Goal: Transaction & Acquisition: Purchase product/service

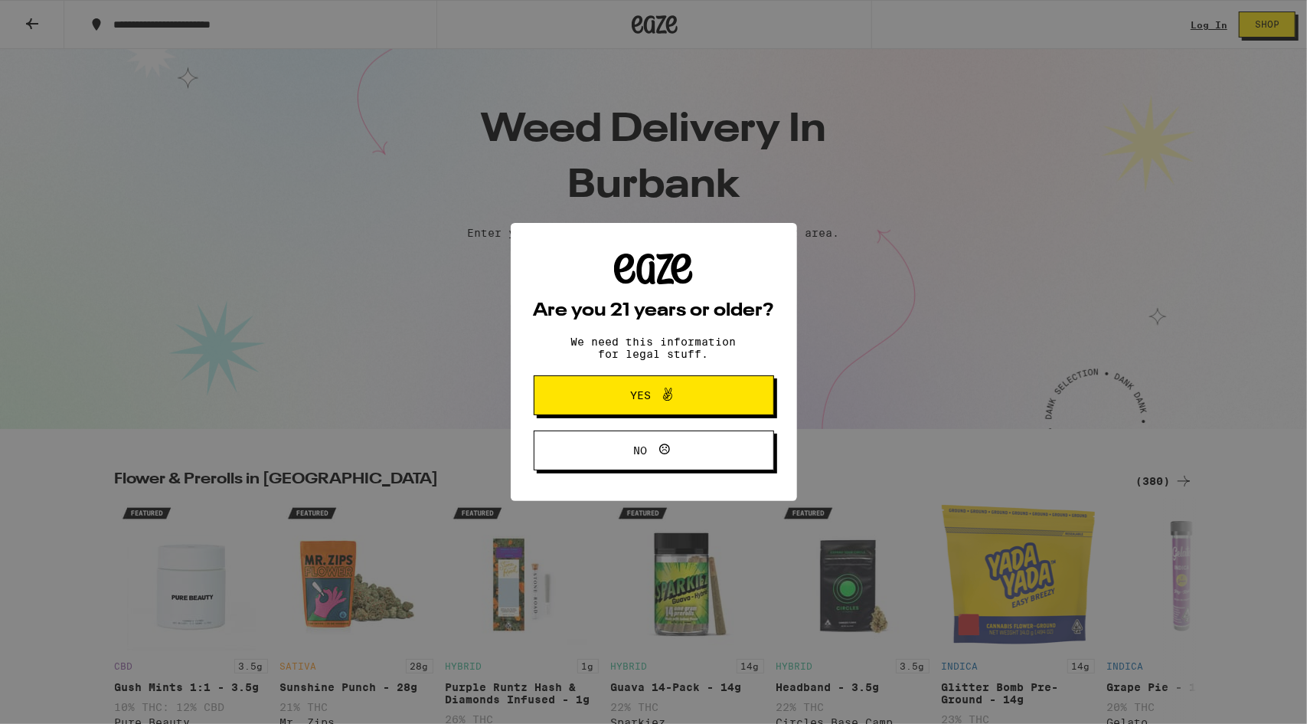
click at [624, 397] on span "Yes" at bounding box center [654, 395] width 116 height 20
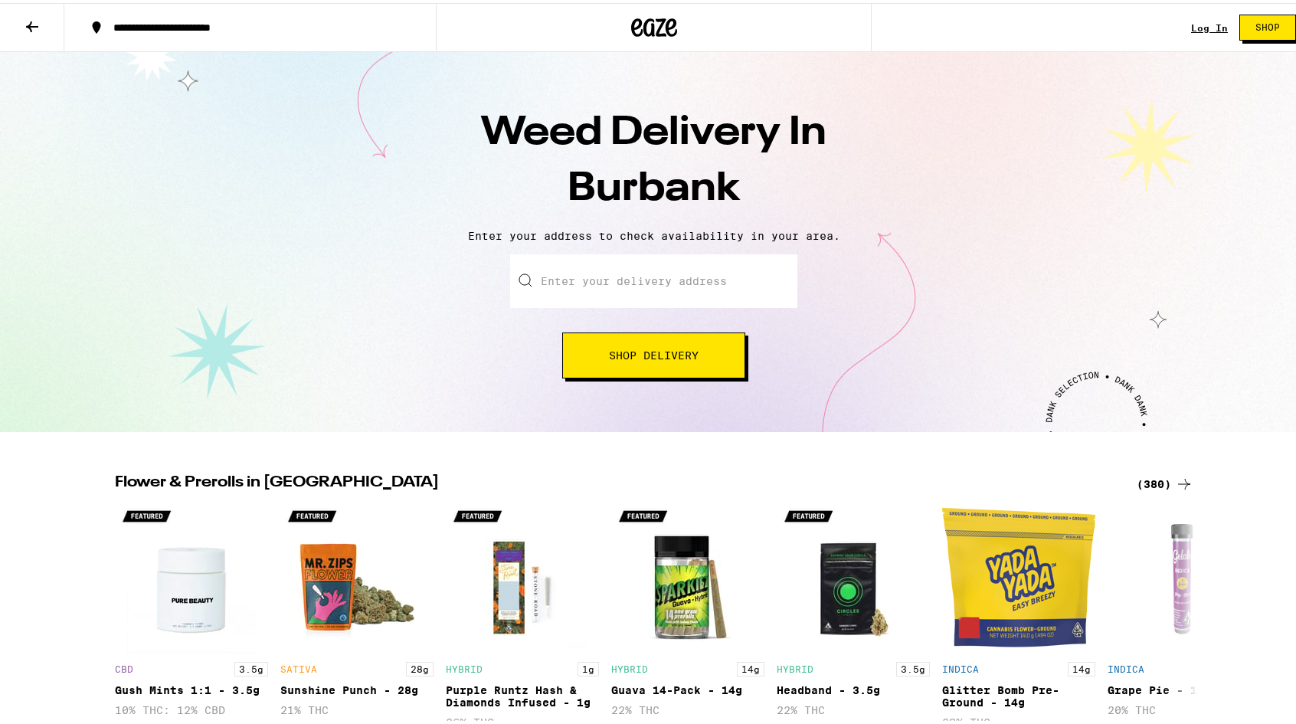
paste input "91501"
click at [637, 283] on input "91501" at bounding box center [653, 278] width 287 height 54
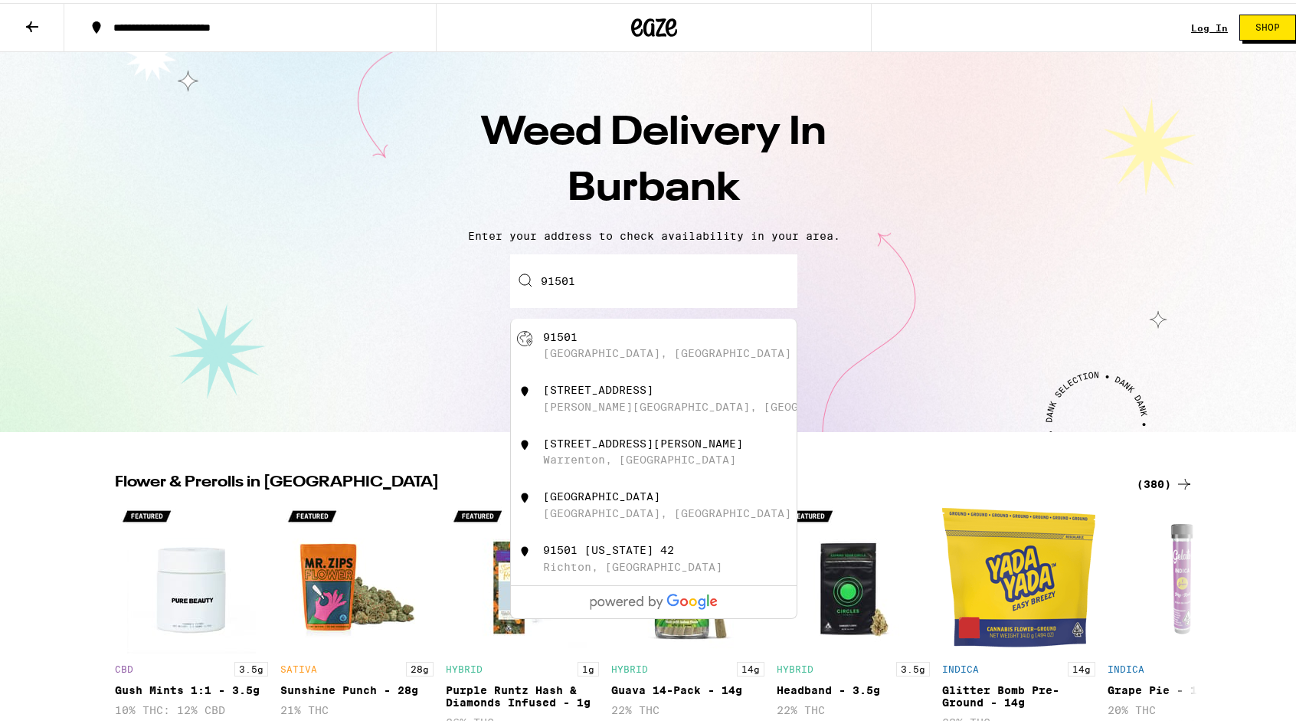
click at [622, 366] on div "[GEOGRAPHIC_DATA]" at bounding box center [654, 342] width 286 height 54
type input "[GEOGRAPHIC_DATA]"
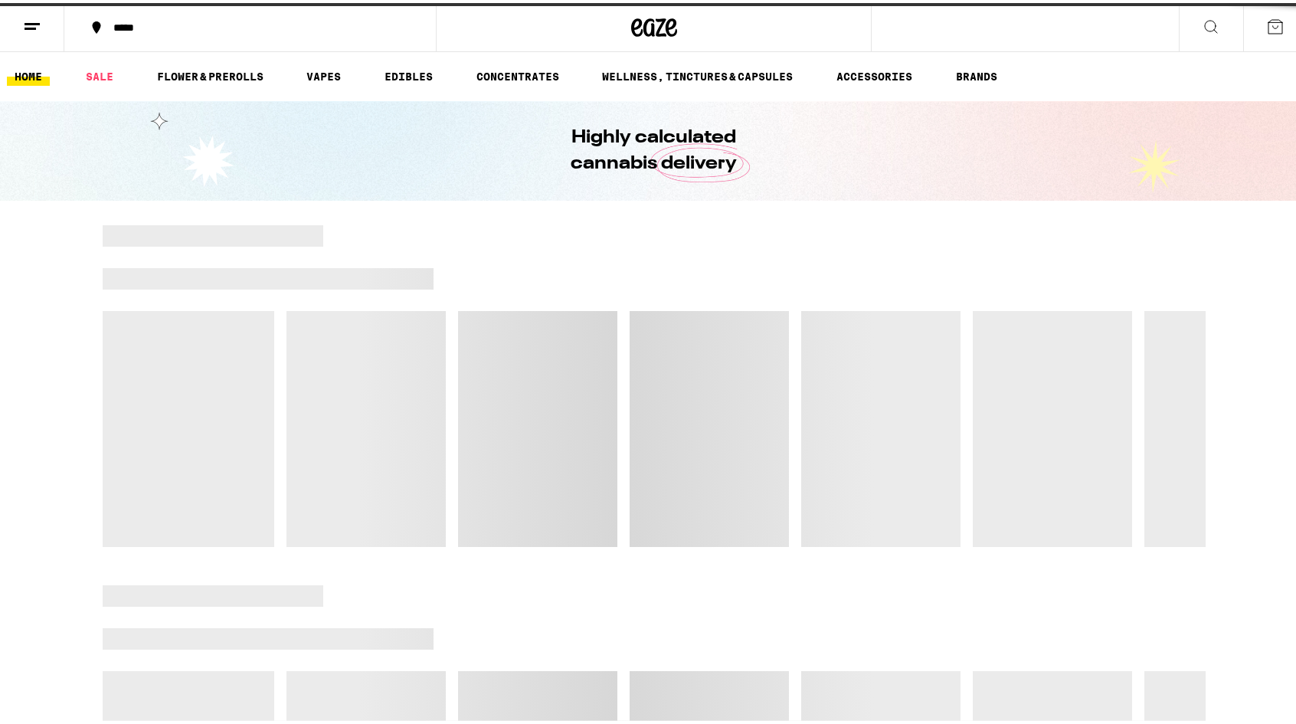
click at [622, 366] on div at bounding box center [623, 426] width 12 height 236
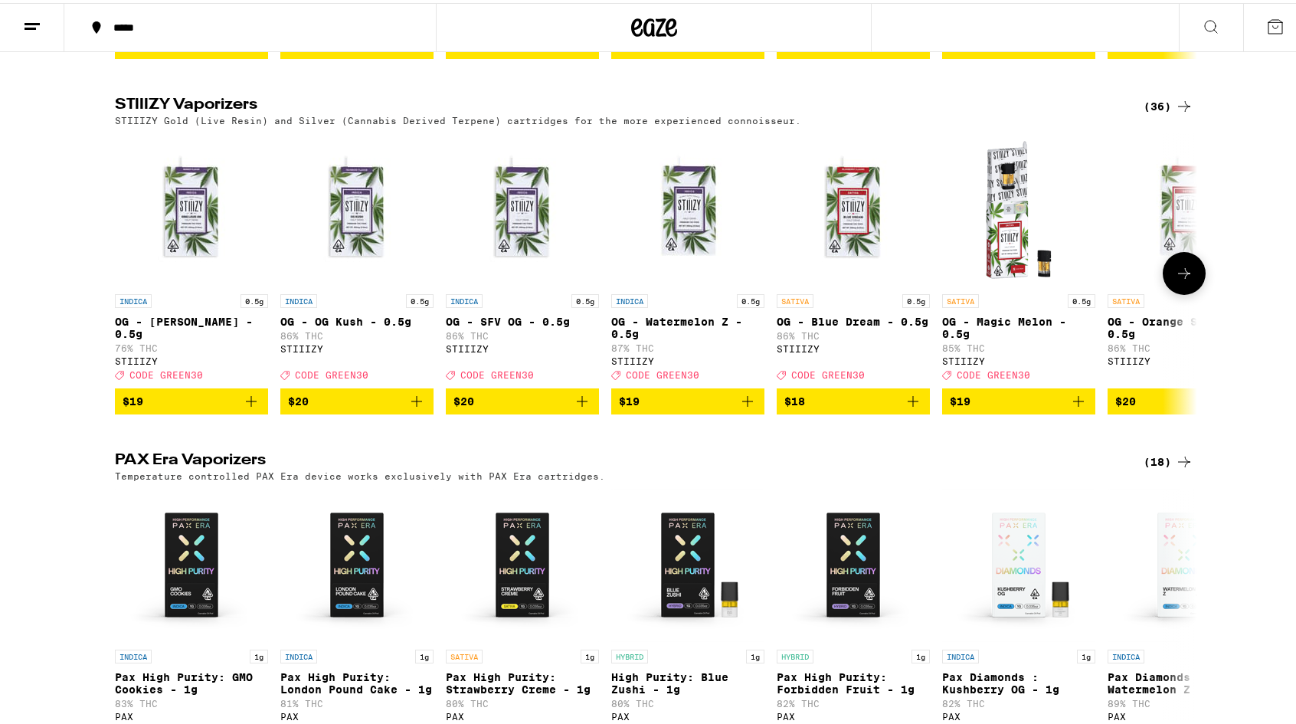
scroll to position [2559, 0]
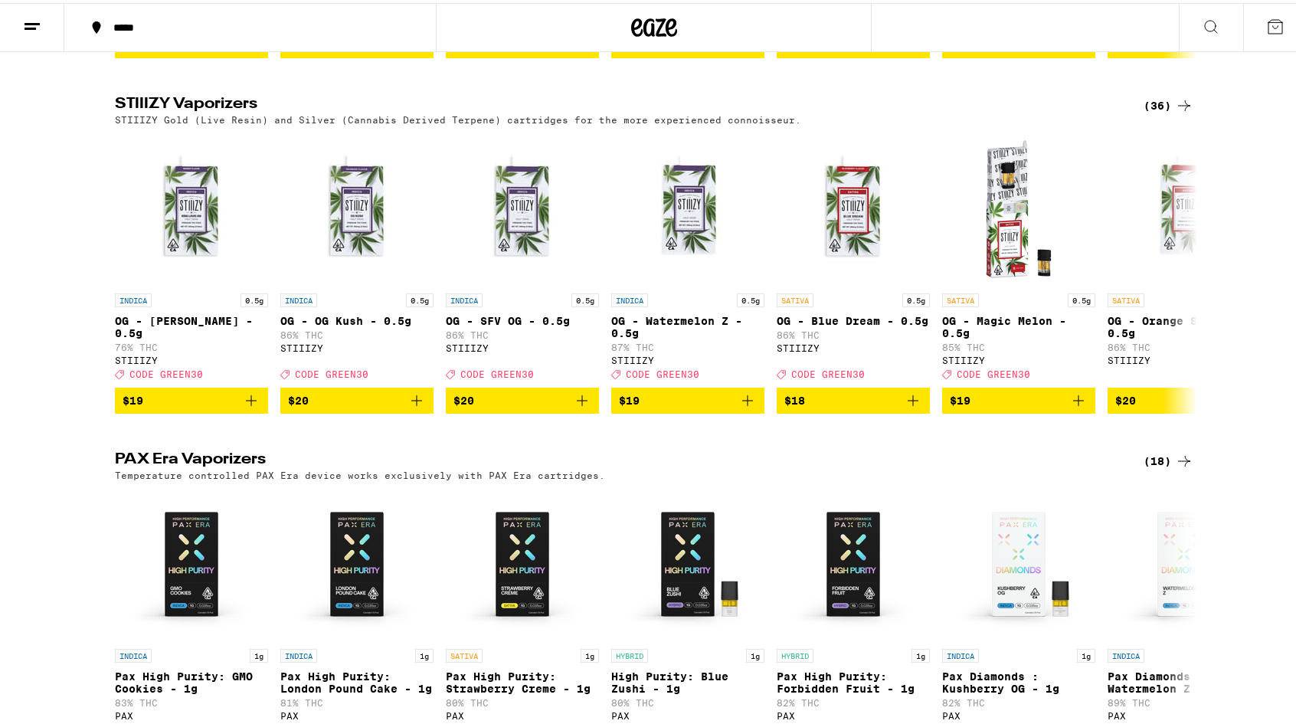
click at [1175, 112] on icon at bounding box center [1184, 102] width 18 height 18
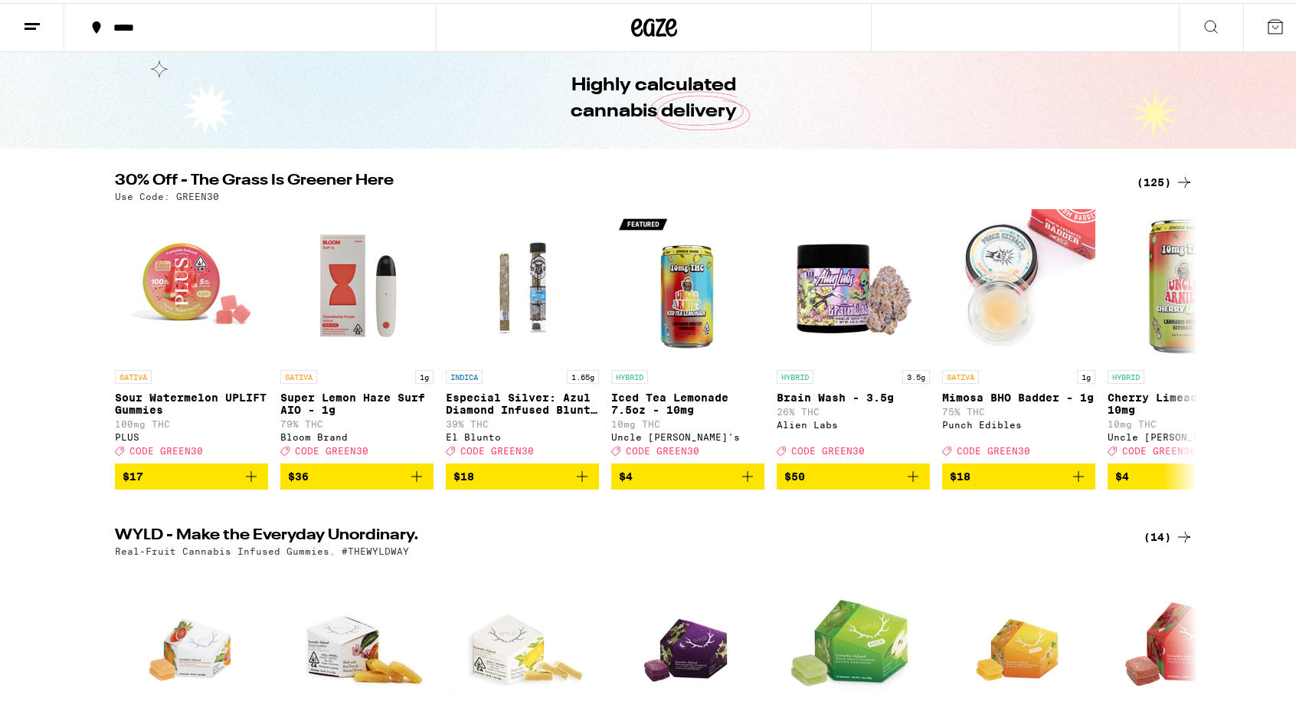
scroll to position [55, 0]
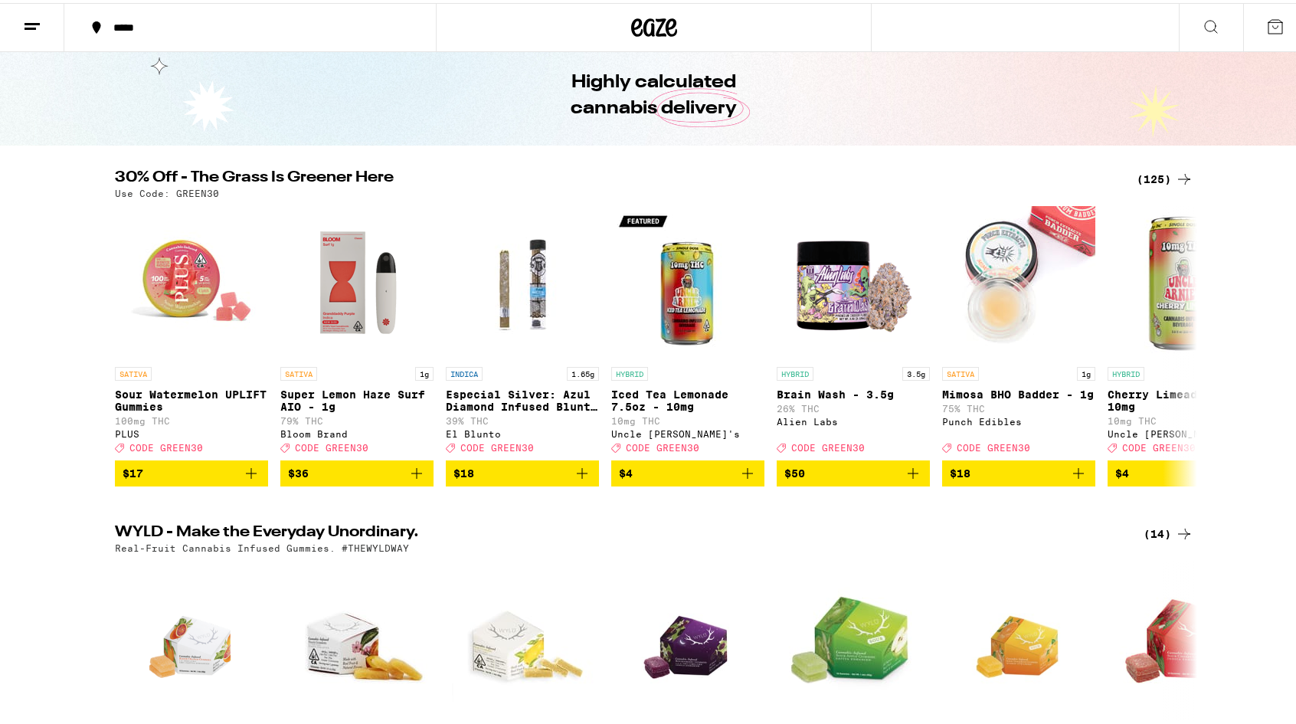
click at [1139, 174] on div "(125)" at bounding box center [1164, 176] width 57 height 18
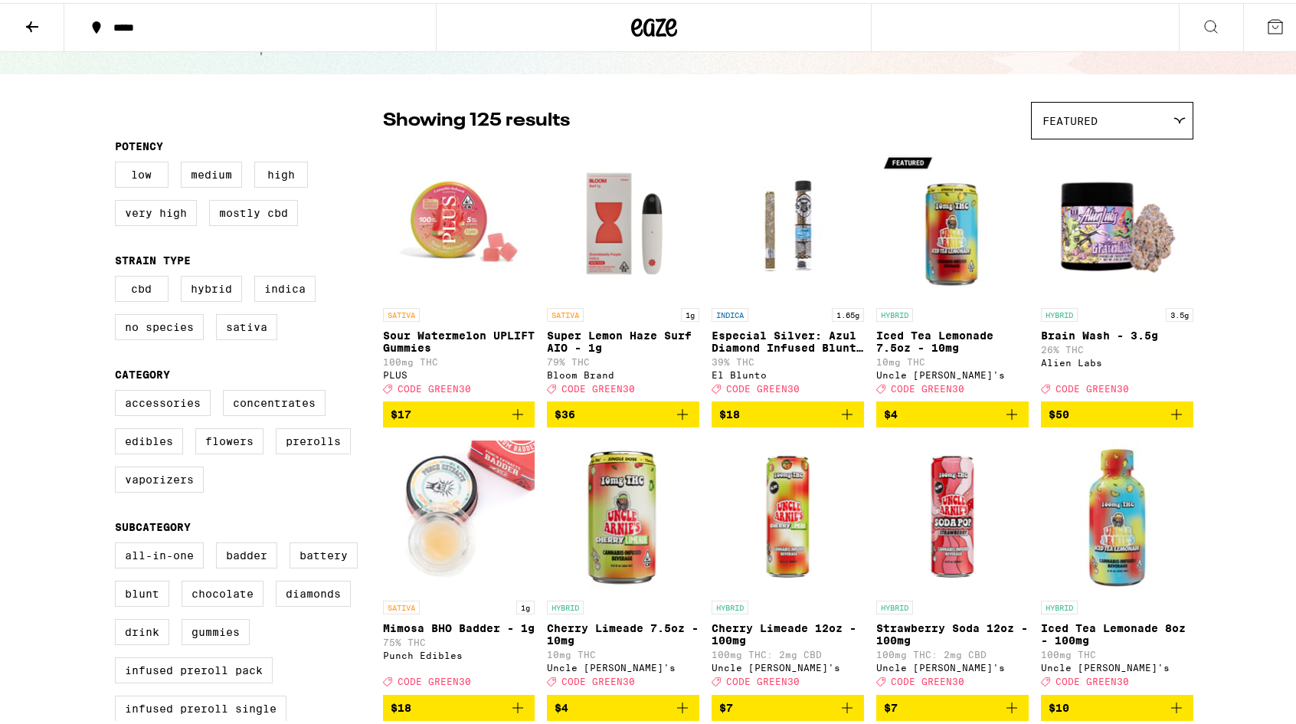
scroll to position [77, 0]
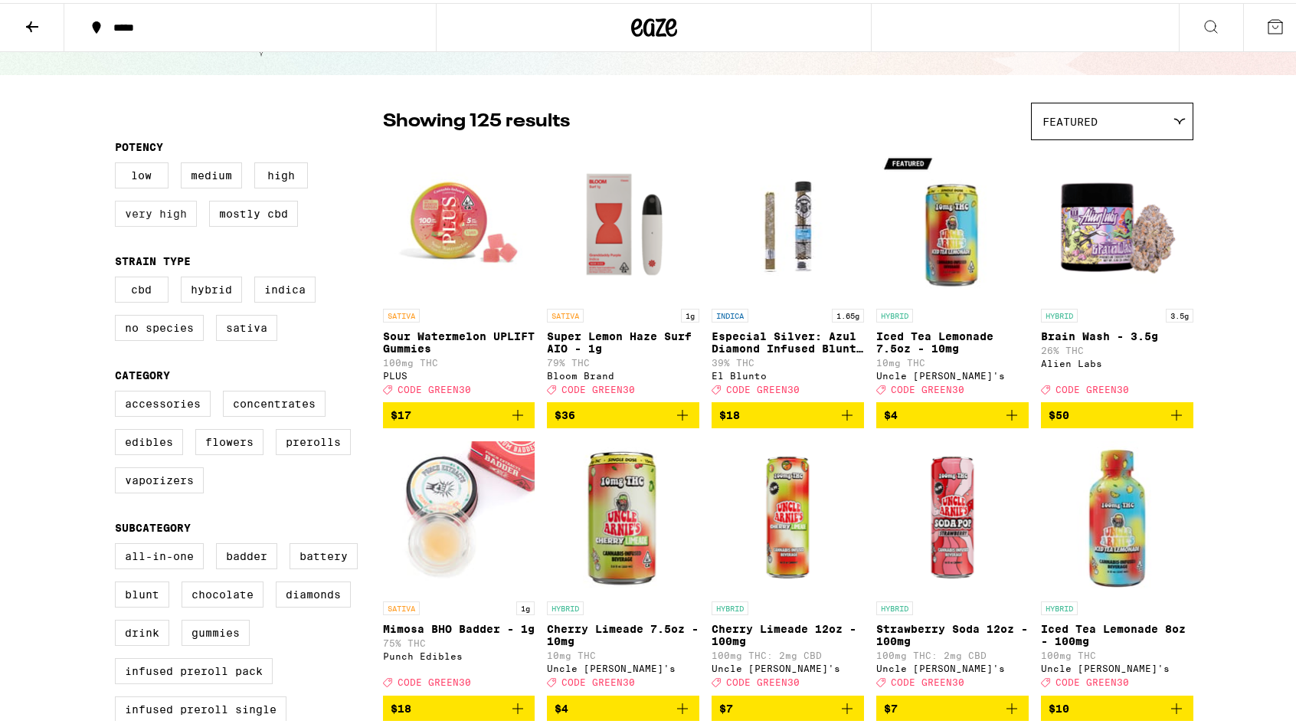
click at [161, 214] on label "Very High" at bounding box center [156, 211] width 82 height 26
click at [119, 162] on input "Very High" at bounding box center [118, 162] width 1 height 1
checkbox input "true"
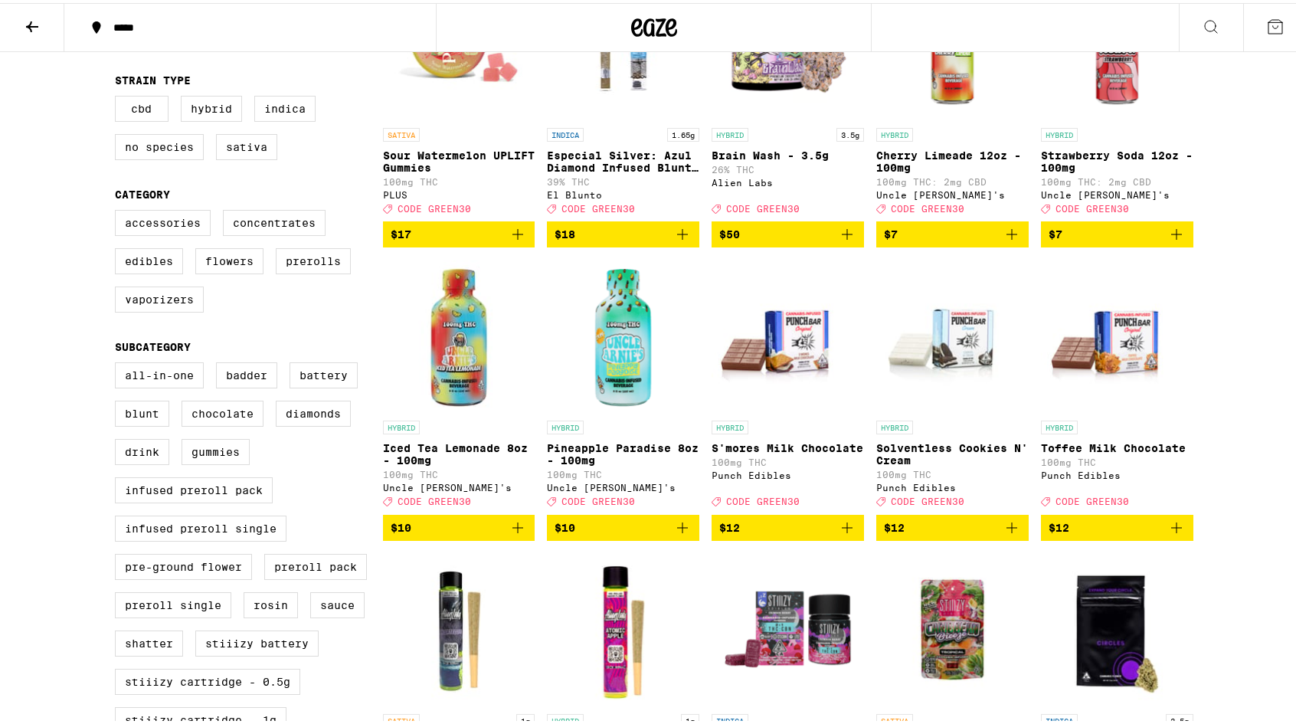
scroll to position [272, 0]
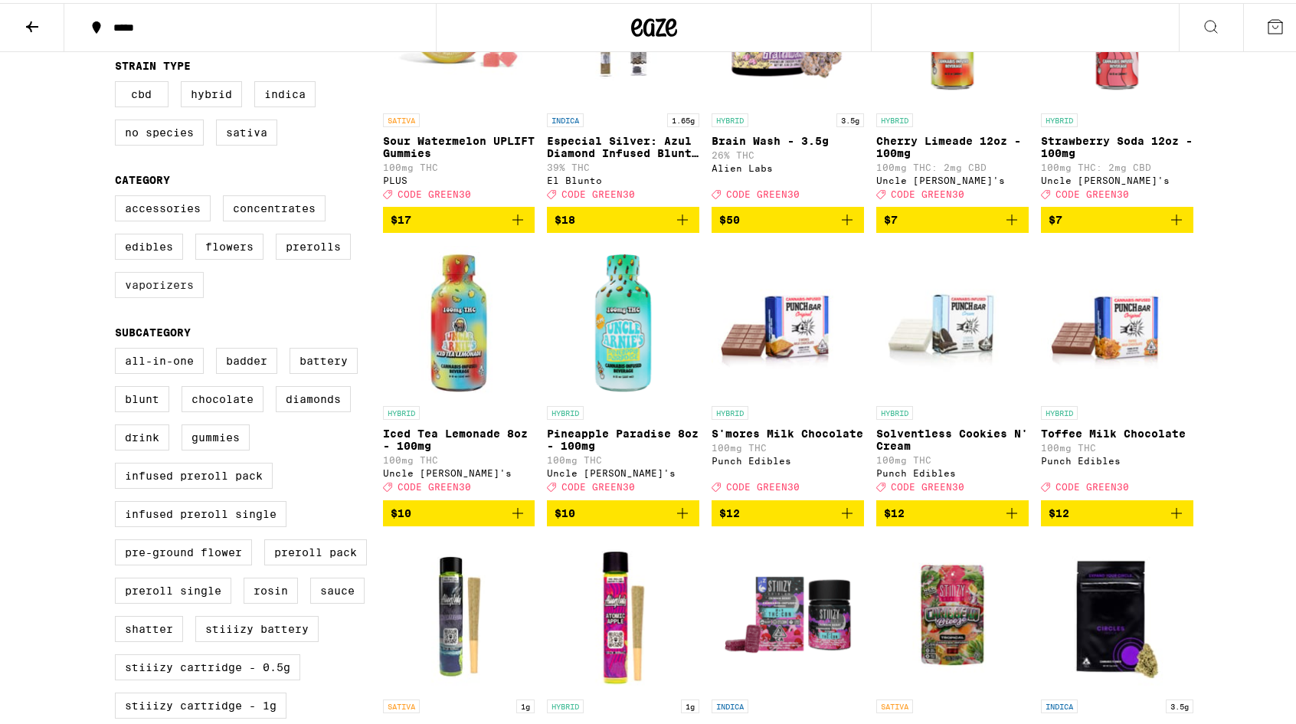
click at [147, 295] on label "Vaporizers" at bounding box center [159, 282] width 89 height 26
click at [119, 195] on input "Vaporizers" at bounding box center [118, 194] width 1 height 1
checkbox input "true"
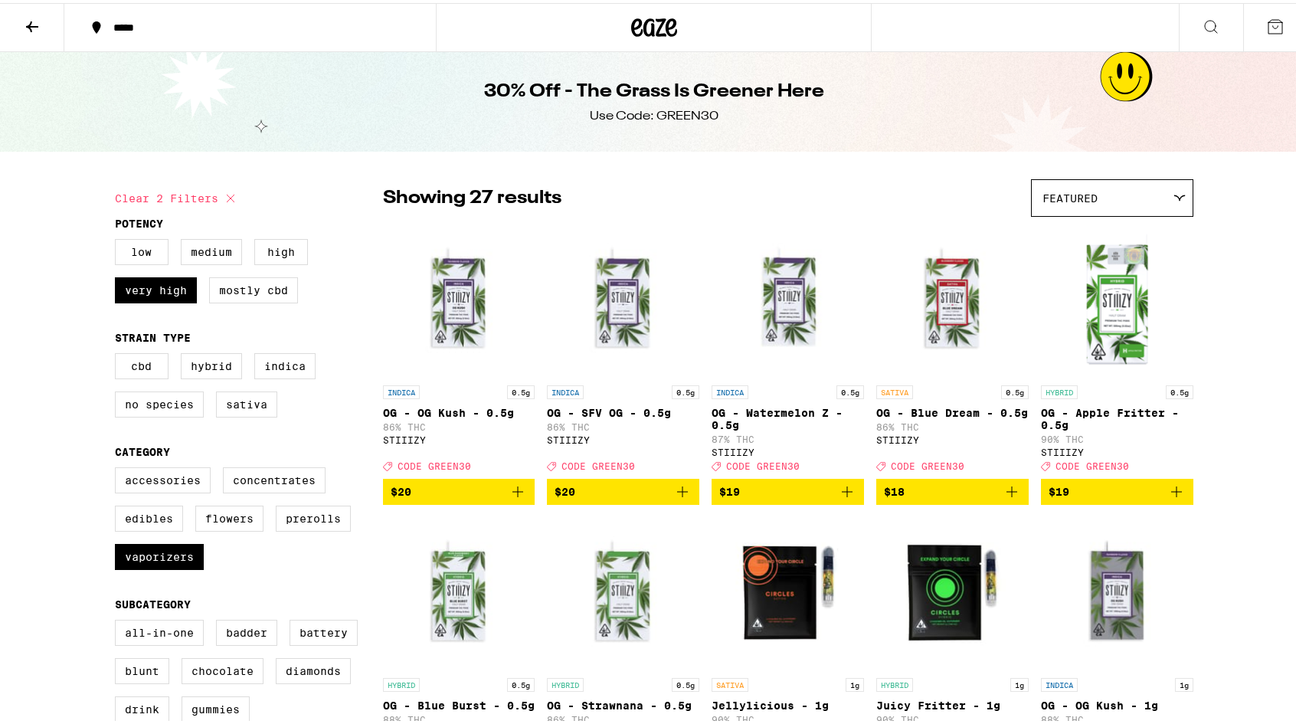
scroll to position [1, 0]
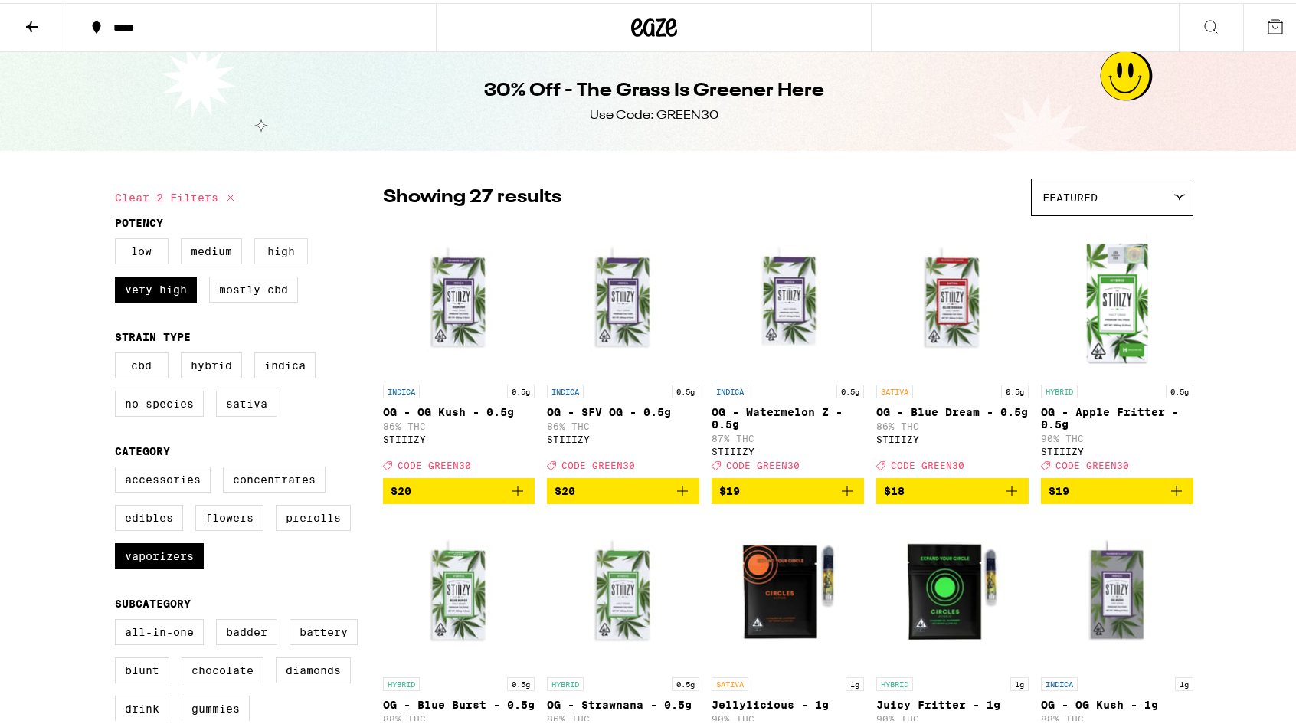
click at [260, 254] on label "High" at bounding box center [281, 248] width 54 height 26
click at [119, 238] on input "High" at bounding box center [118, 237] width 1 height 1
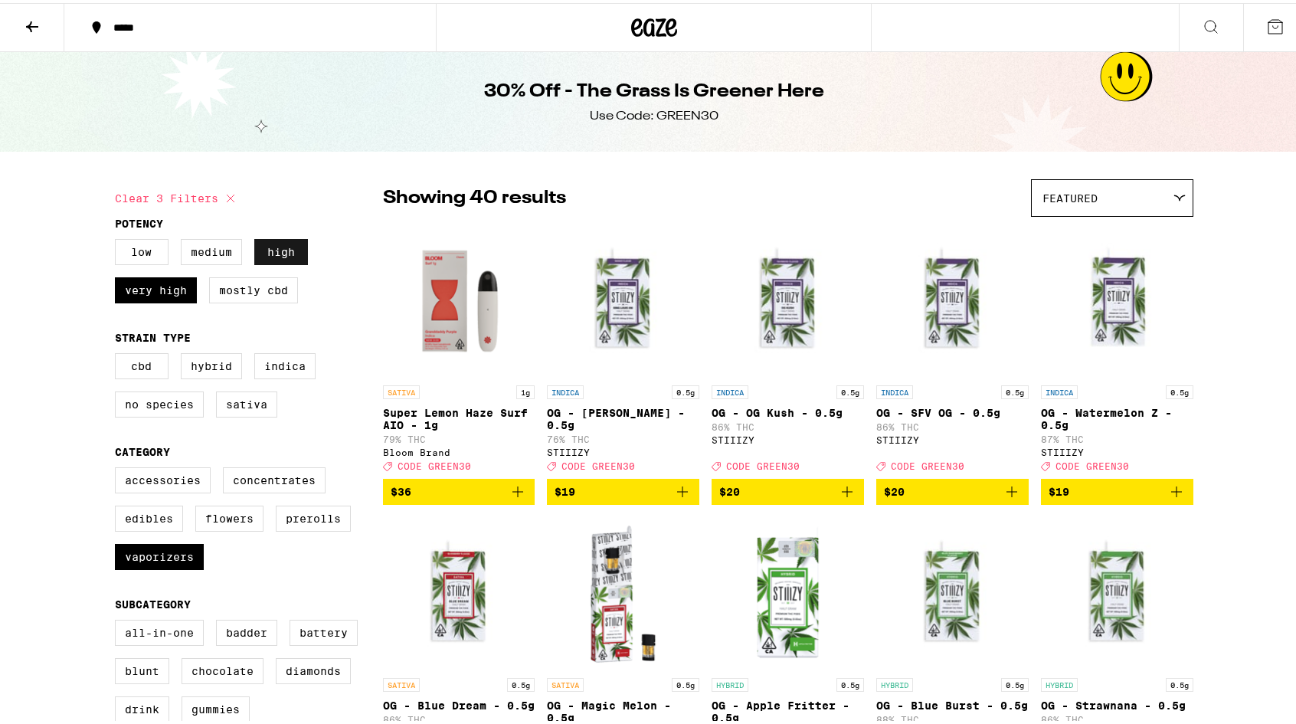
click at [273, 252] on label "High" at bounding box center [281, 249] width 54 height 26
click at [119, 239] on input "High" at bounding box center [118, 238] width 1 height 1
checkbox input "false"
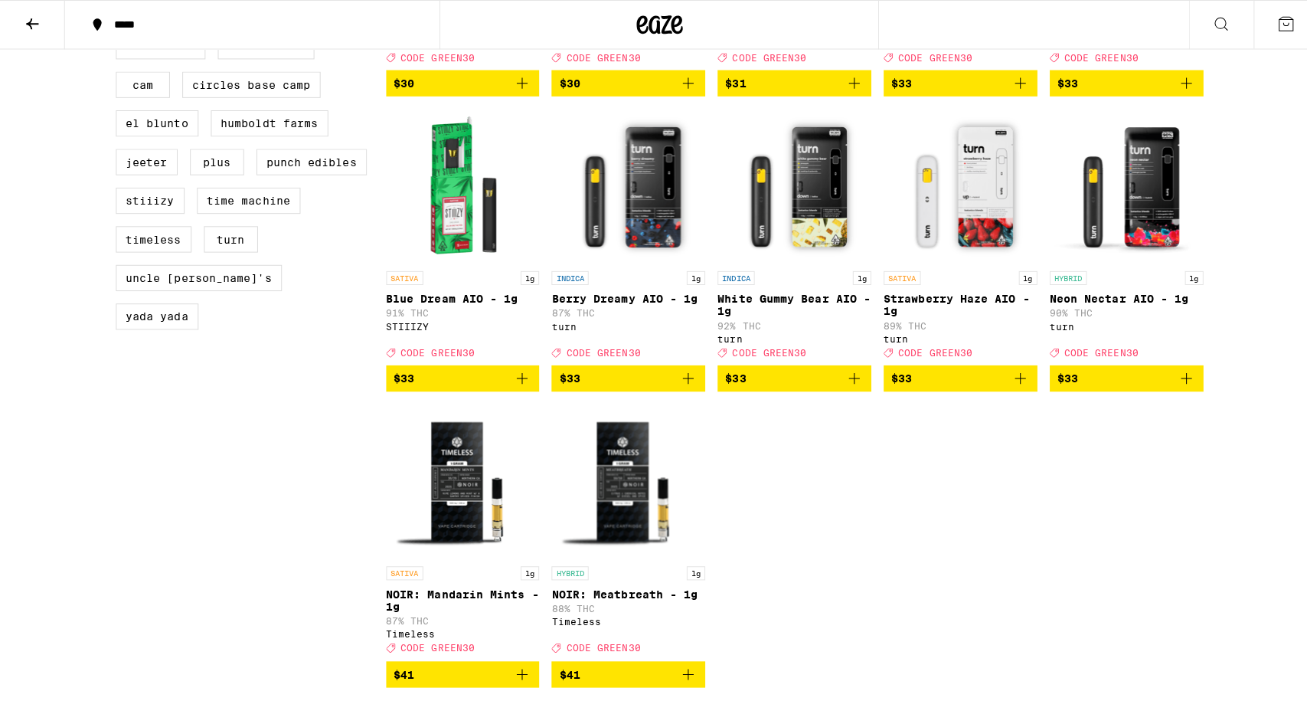
scroll to position [1275, 0]
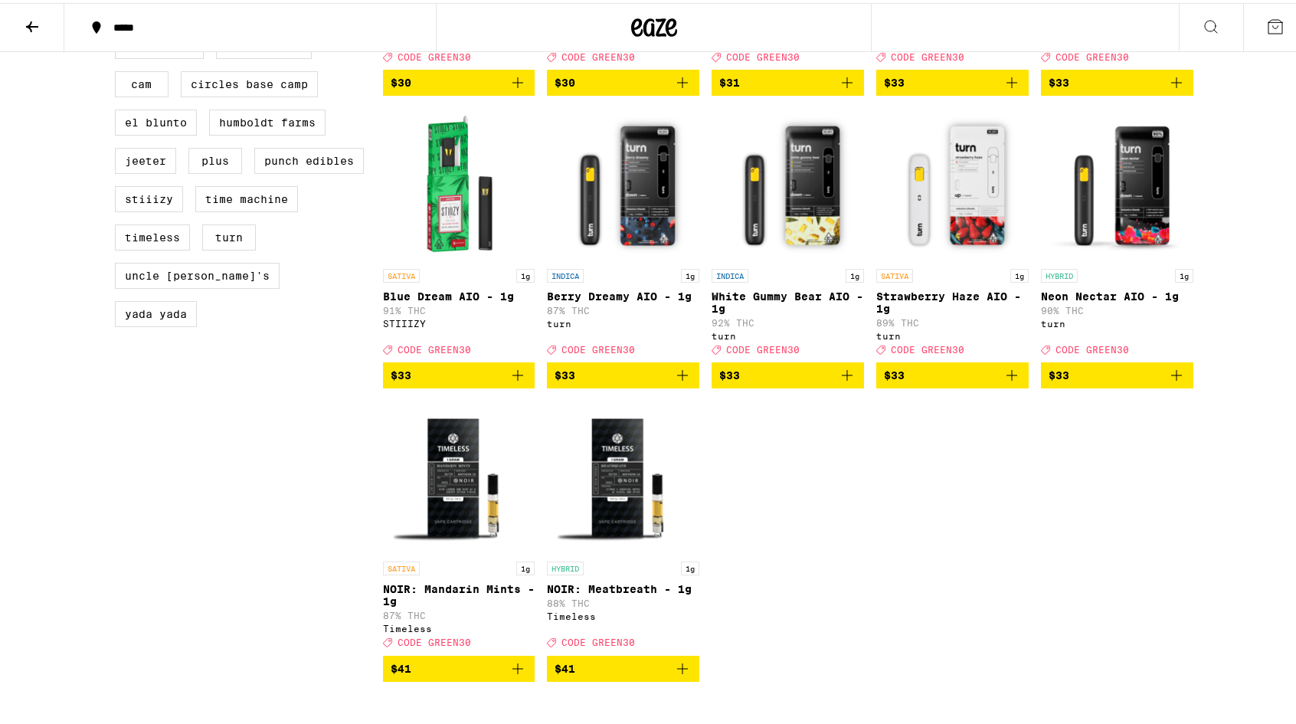
click at [766, 312] on p "White Gummy Bear AIO - 1g" at bounding box center [787, 299] width 152 height 25
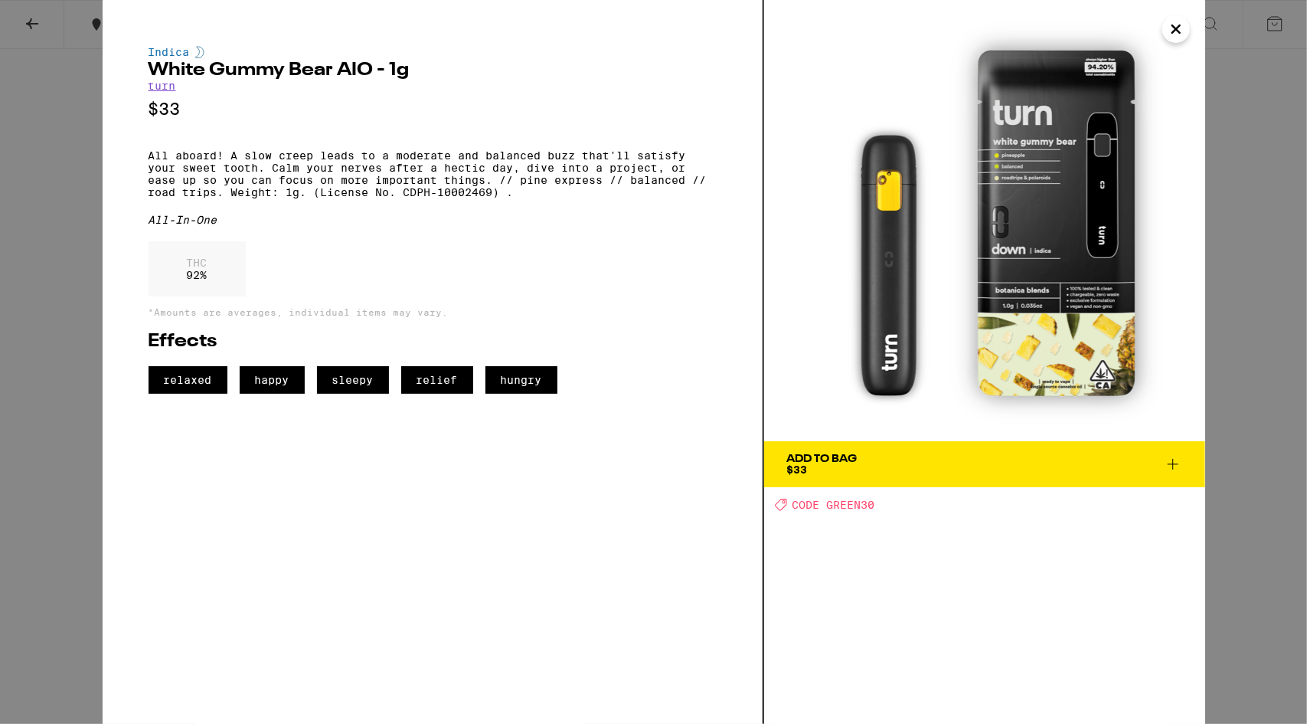
click at [1182, 26] on icon "Close" at bounding box center [1176, 29] width 18 height 23
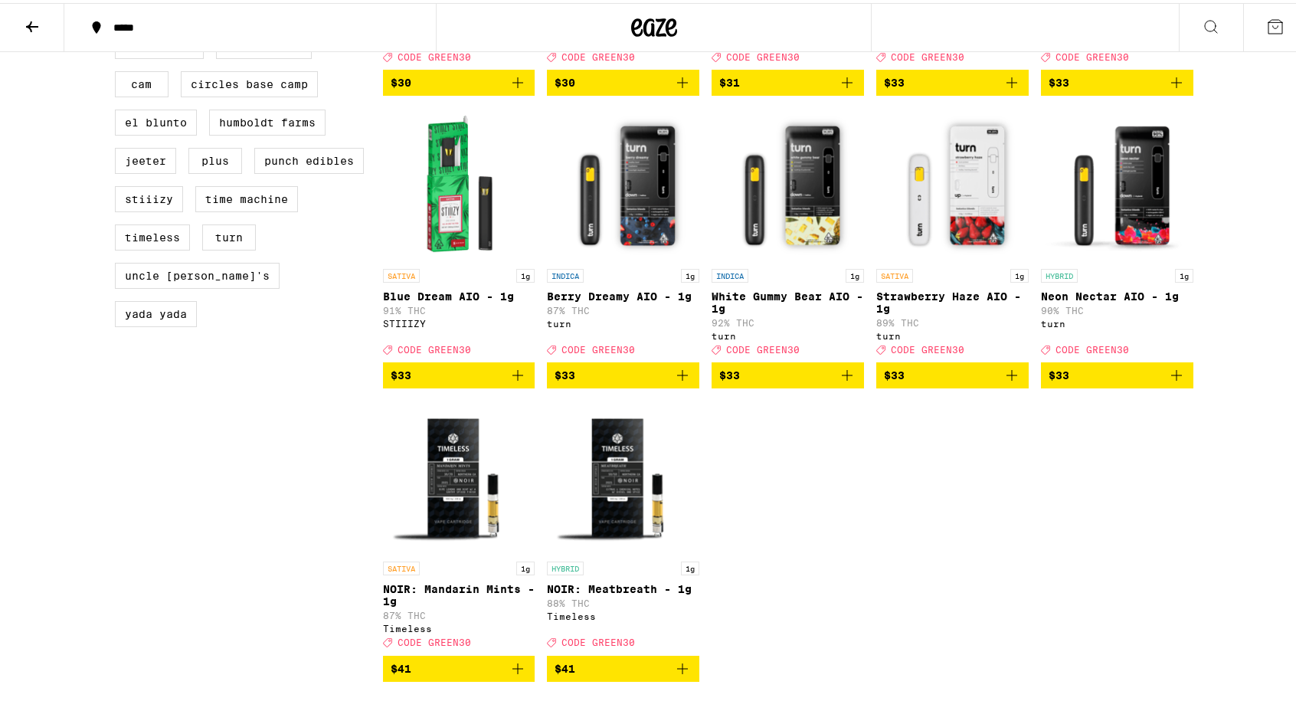
click at [645, 312] on p "87% THC" at bounding box center [623, 307] width 152 height 10
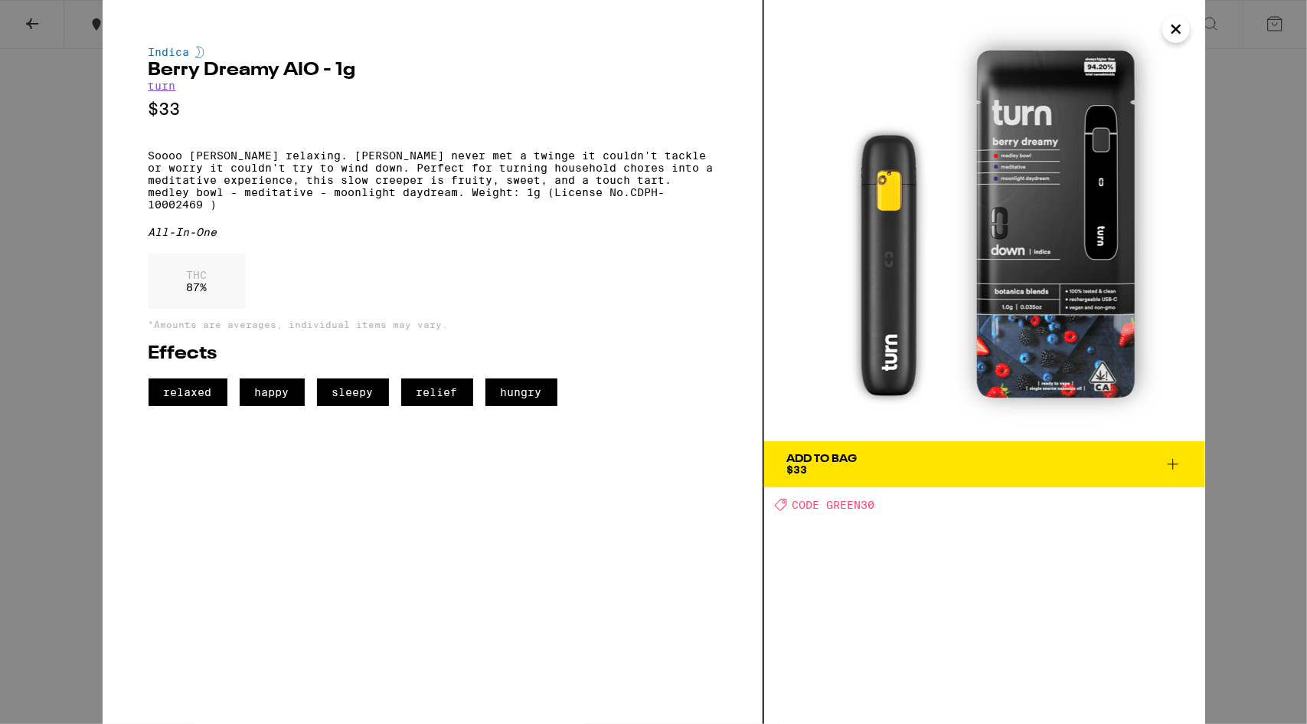
click at [1183, 33] on icon "Close" at bounding box center [1176, 29] width 18 height 23
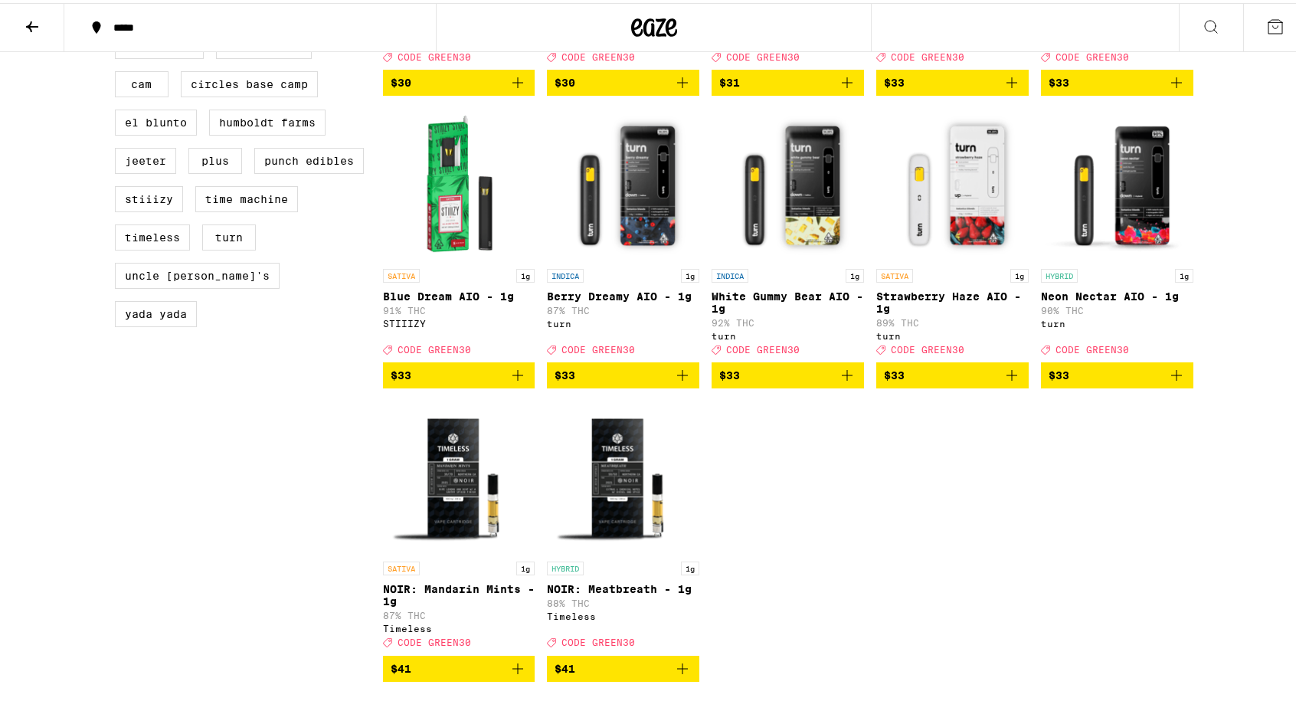
click at [1092, 299] on p "Neon Nectar AIO - 1g" at bounding box center [1117, 293] width 152 height 12
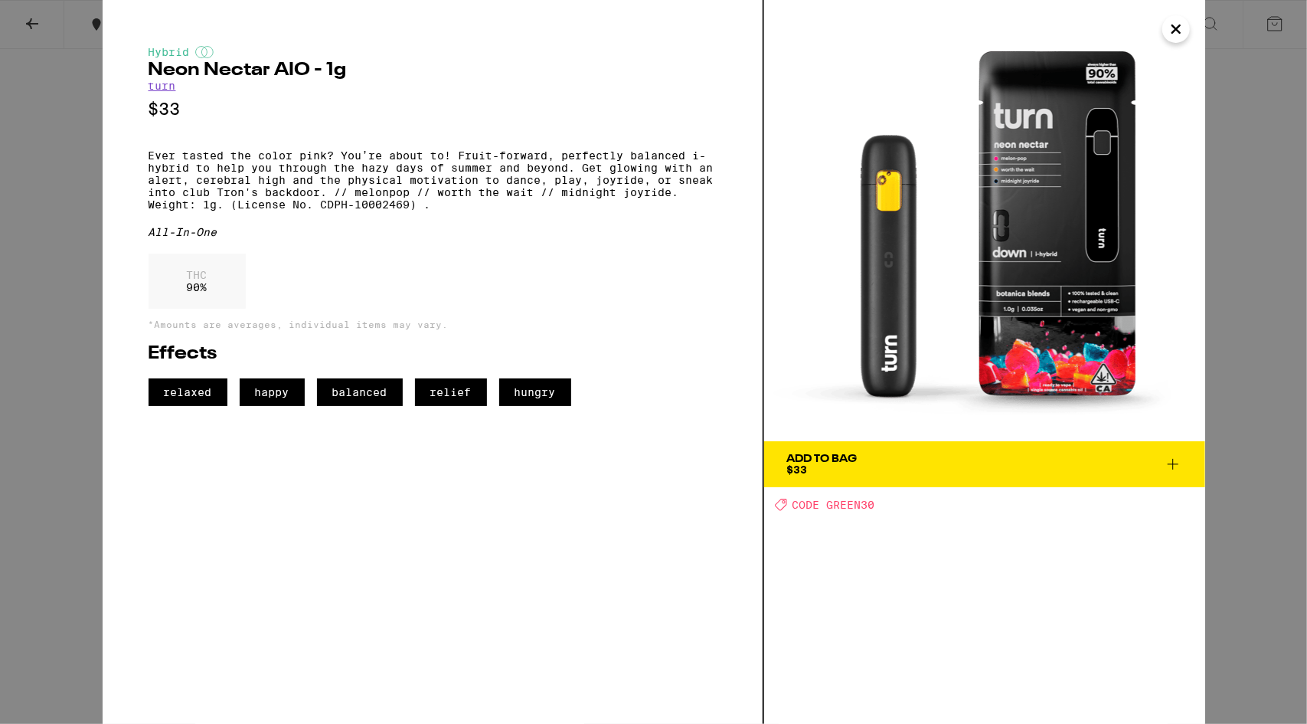
click at [939, 468] on span "Add To Bag $33" at bounding box center [984, 463] width 395 height 21
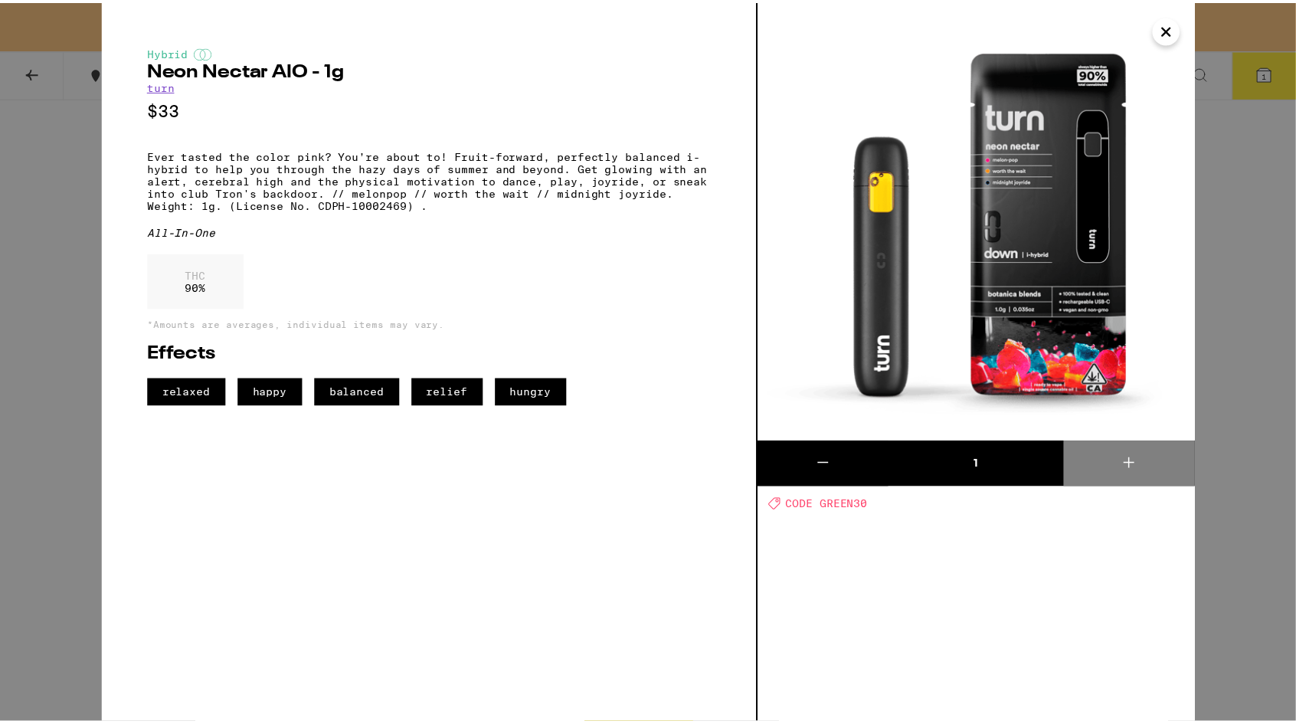
scroll to position [1324, 0]
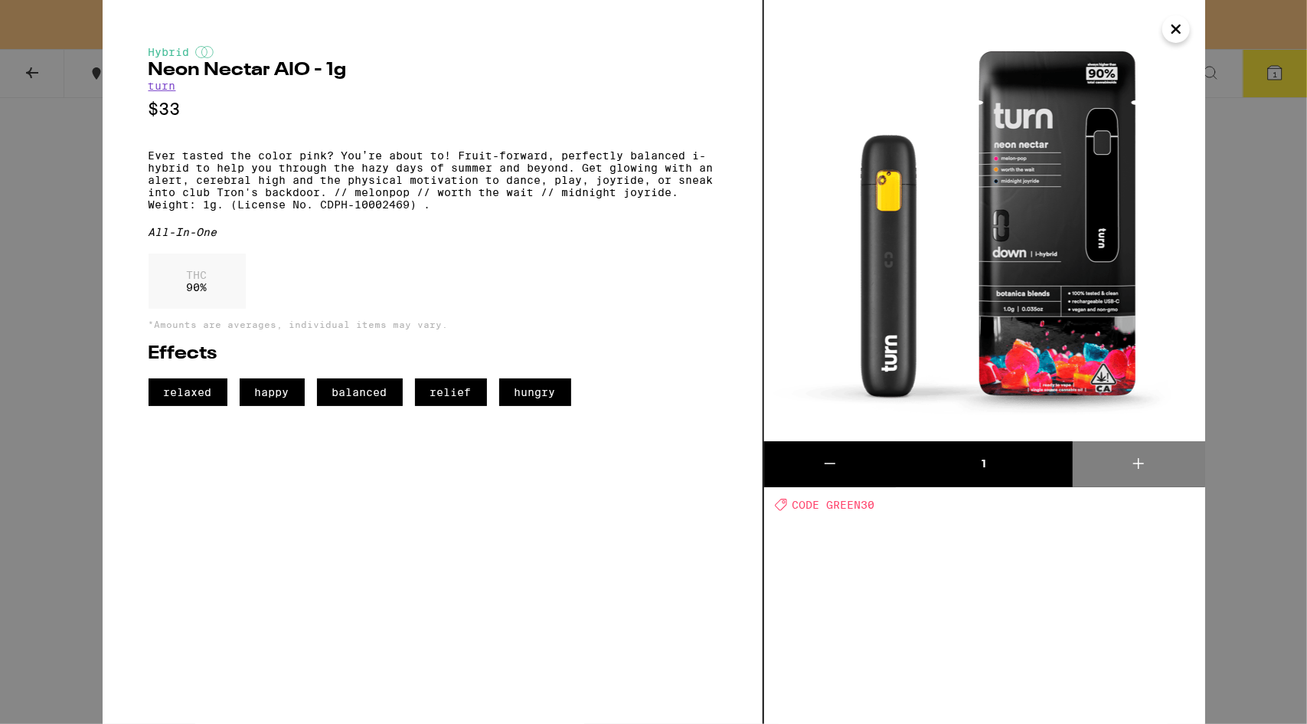
click at [1180, 27] on icon "Close" at bounding box center [1176, 29] width 18 height 23
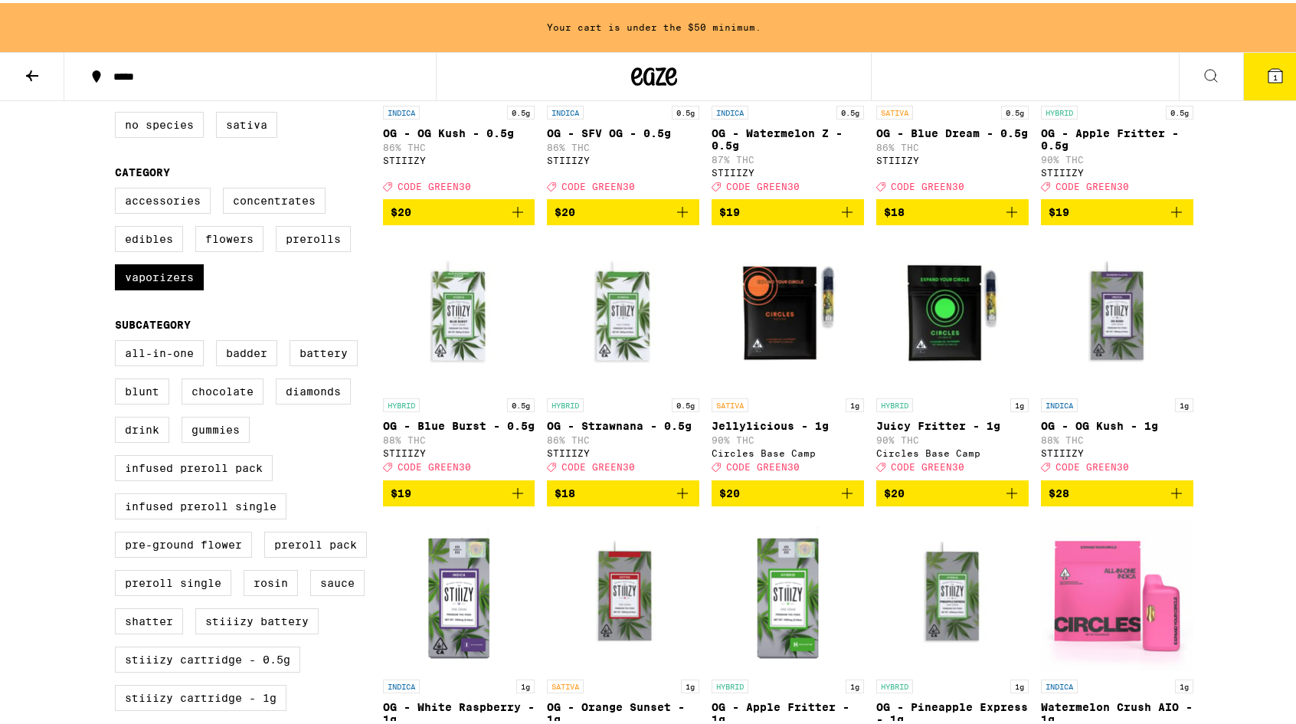
scroll to position [329, 0]
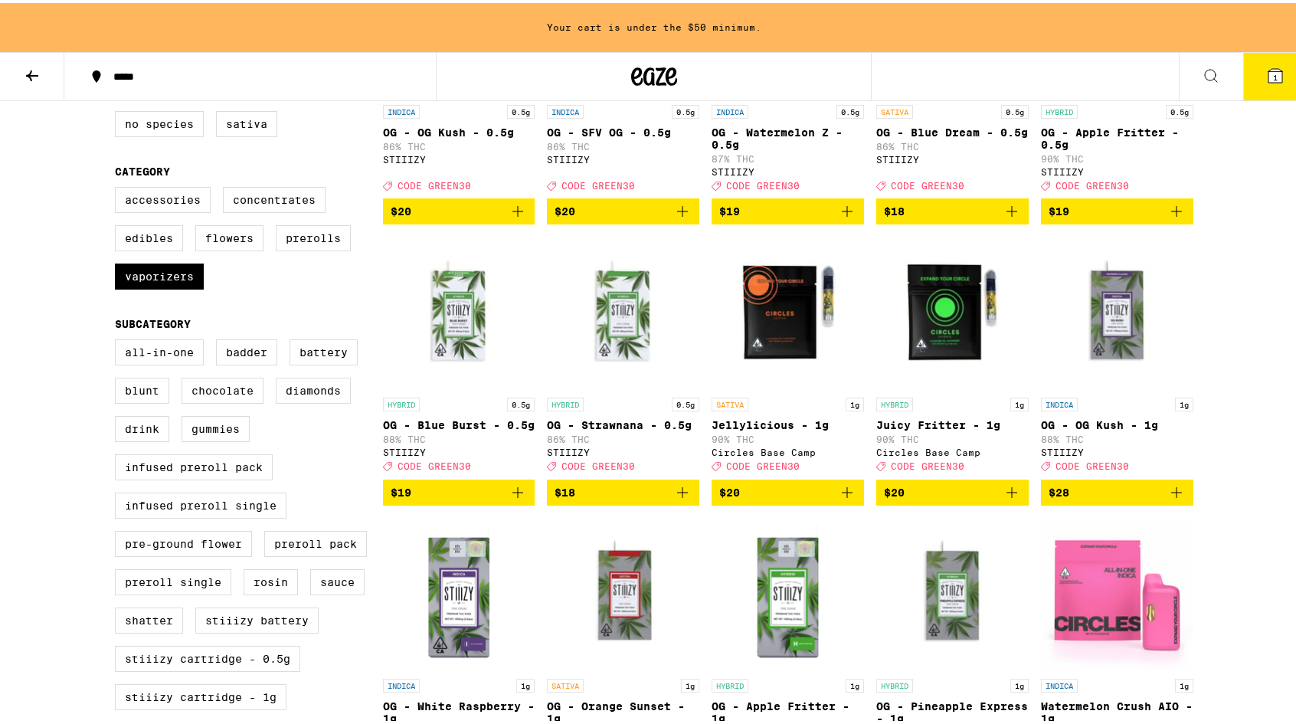
click at [606, 498] on span "$18" at bounding box center [622, 489] width 137 height 18
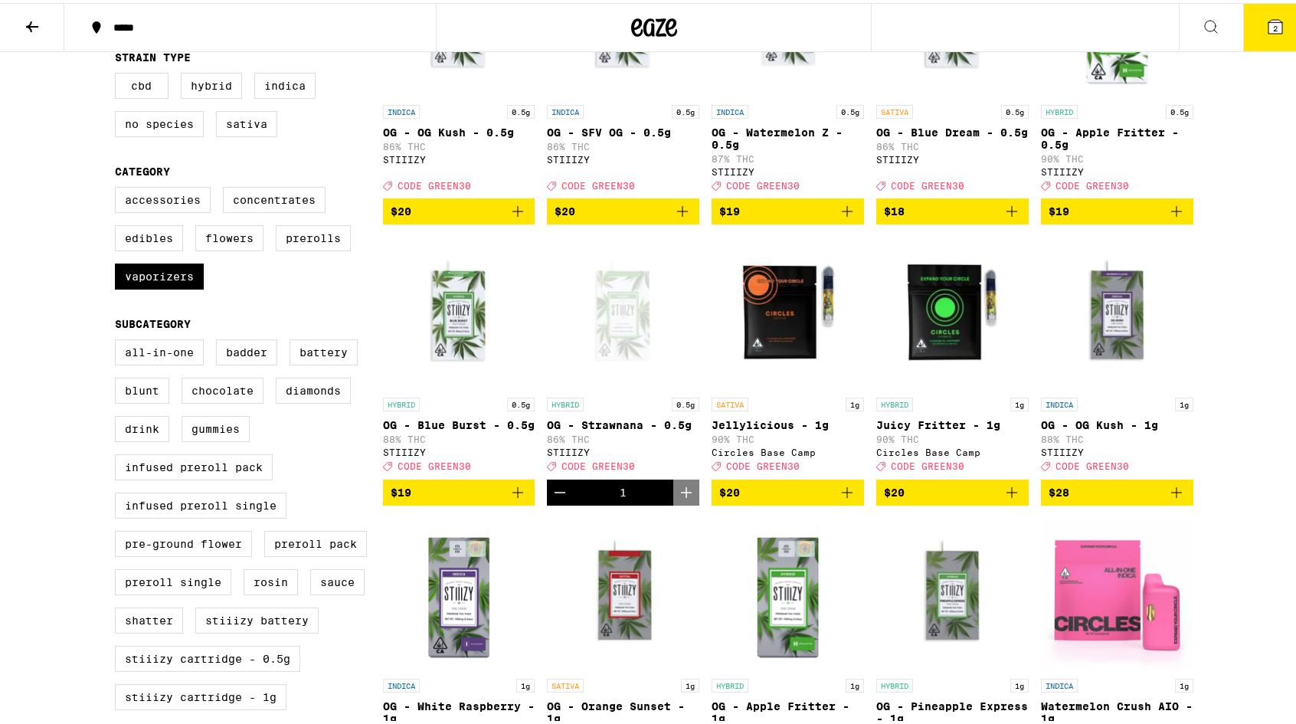
click at [556, 498] on icon "Decrement" at bounding box center [560, 489] width 18 height 18
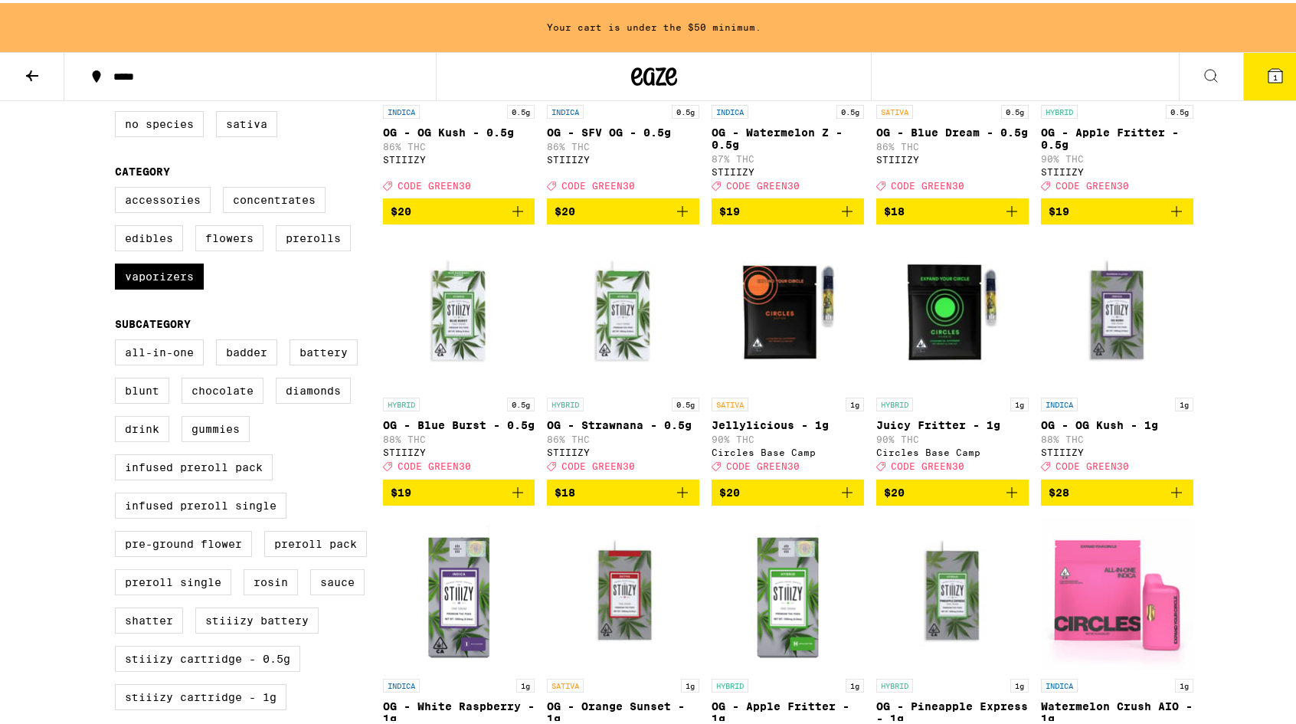
scroll to position [0, 0]
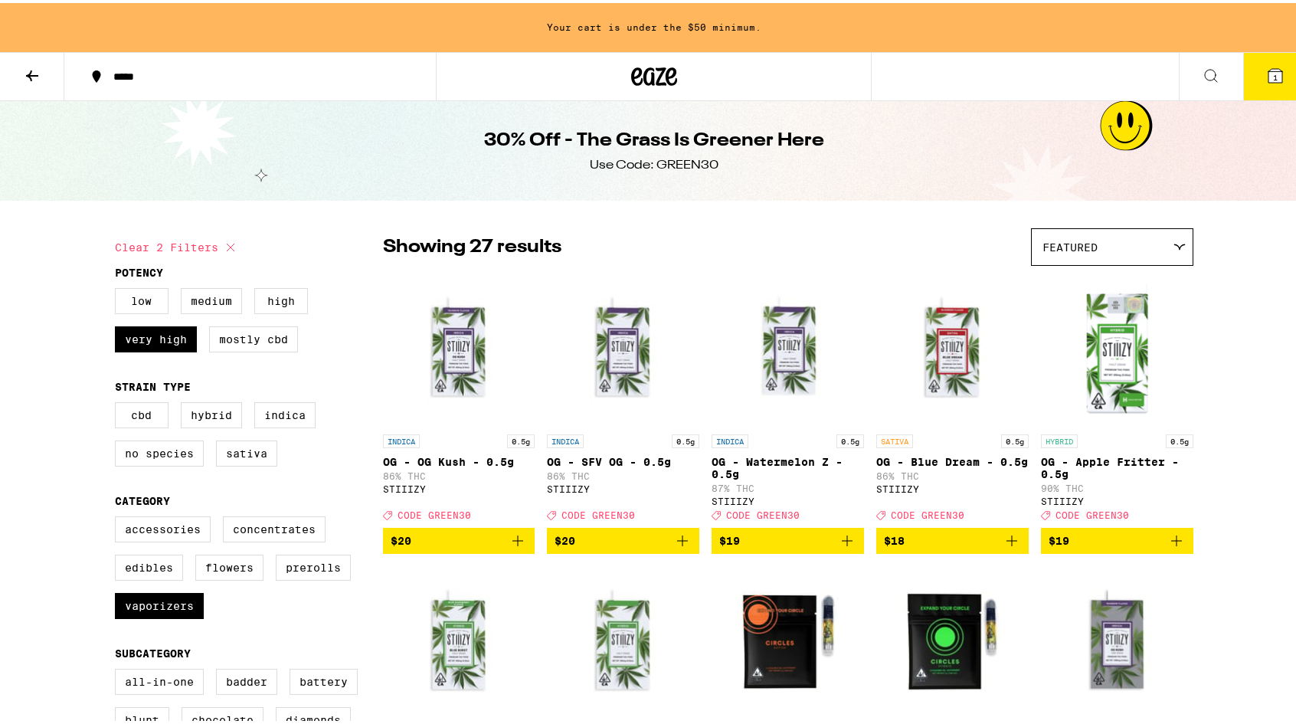
click at [15, 74] on button at bounding box center [32, 74] width 64 height 48
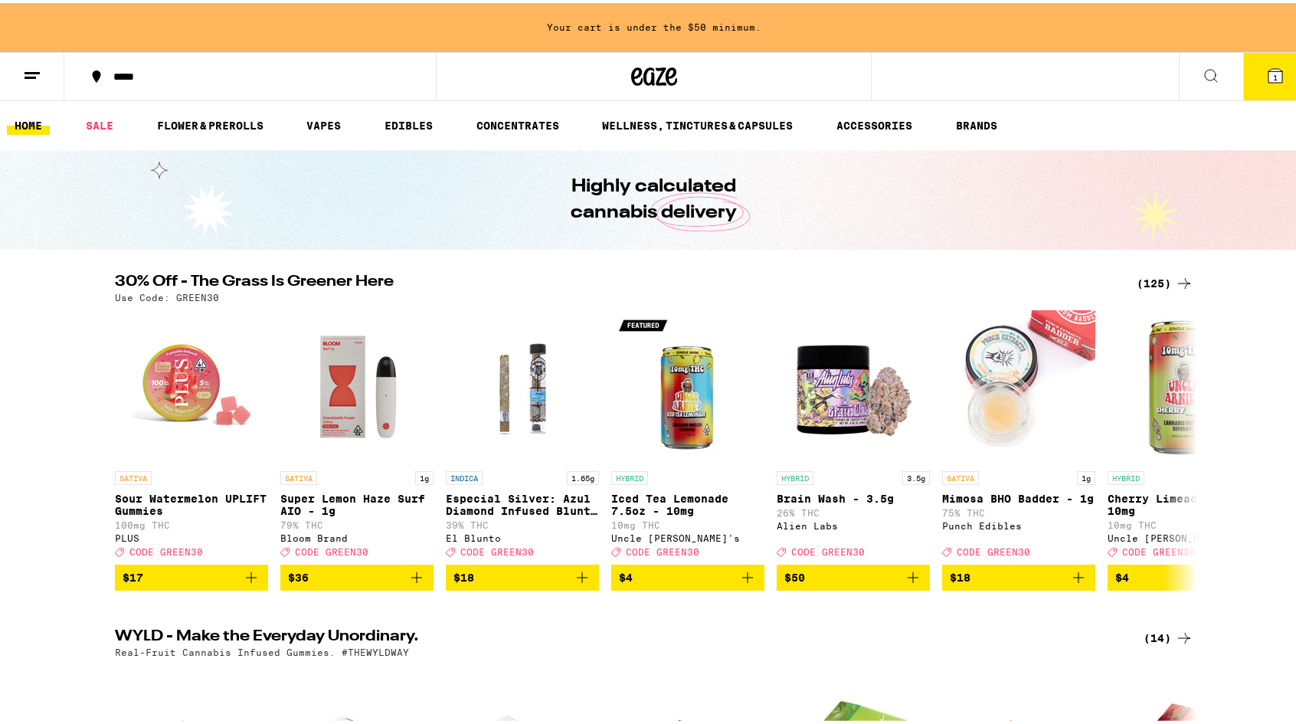
click at [1201, 72] on icon at bounding box center [1210, 73] width 18 height 18
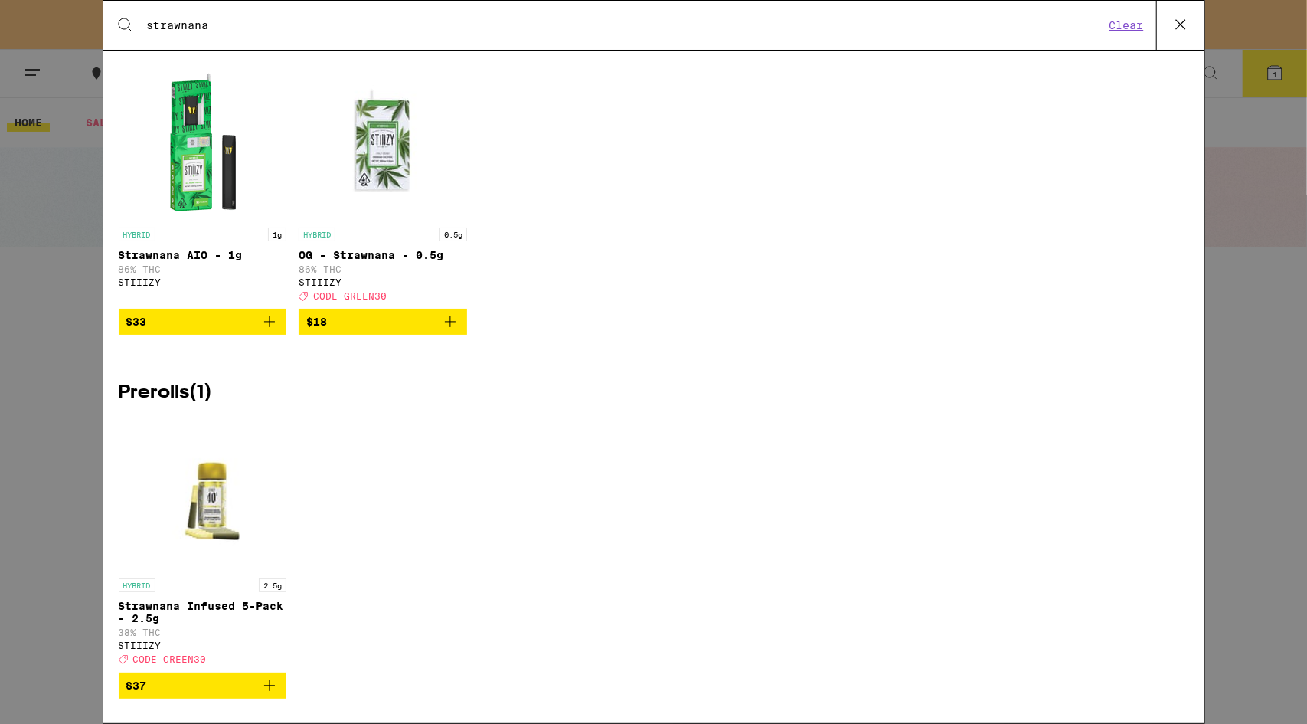
scroll to position [62, 0]
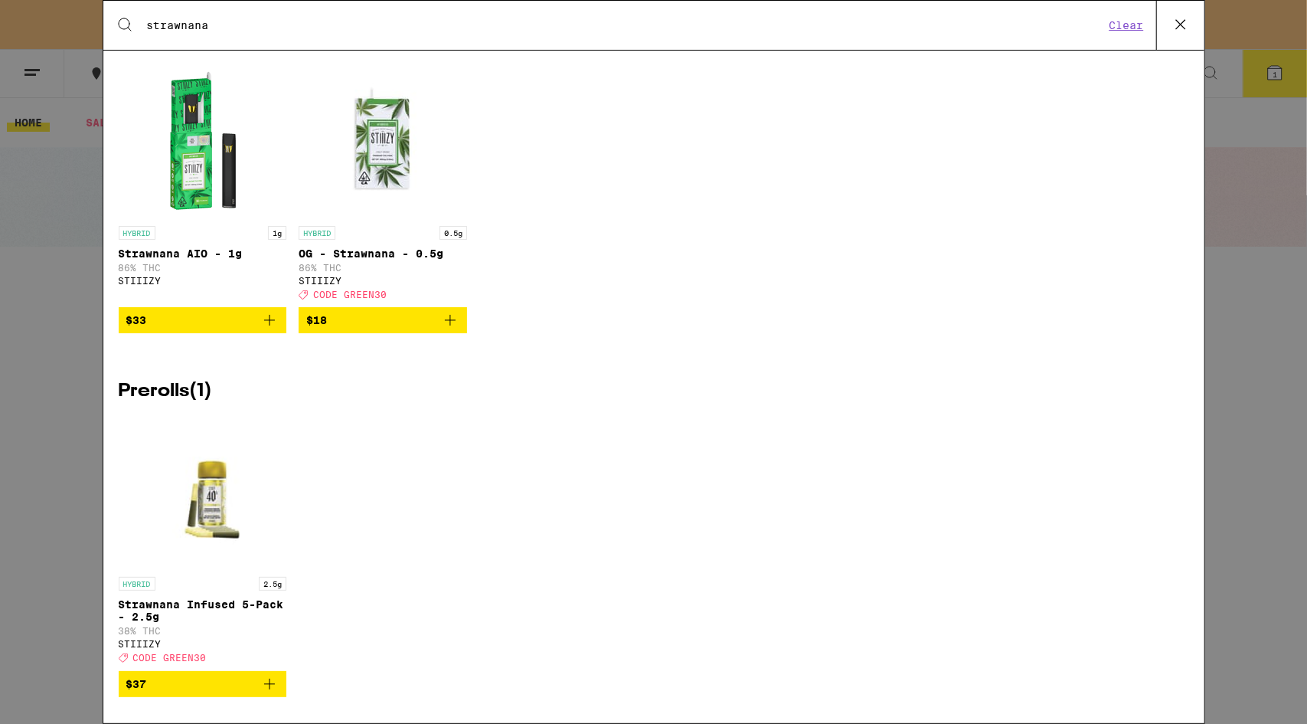
type input "strawnana"
click at [433, 328] on span "$18" at bounding box center [382, 320] width 153 height 18
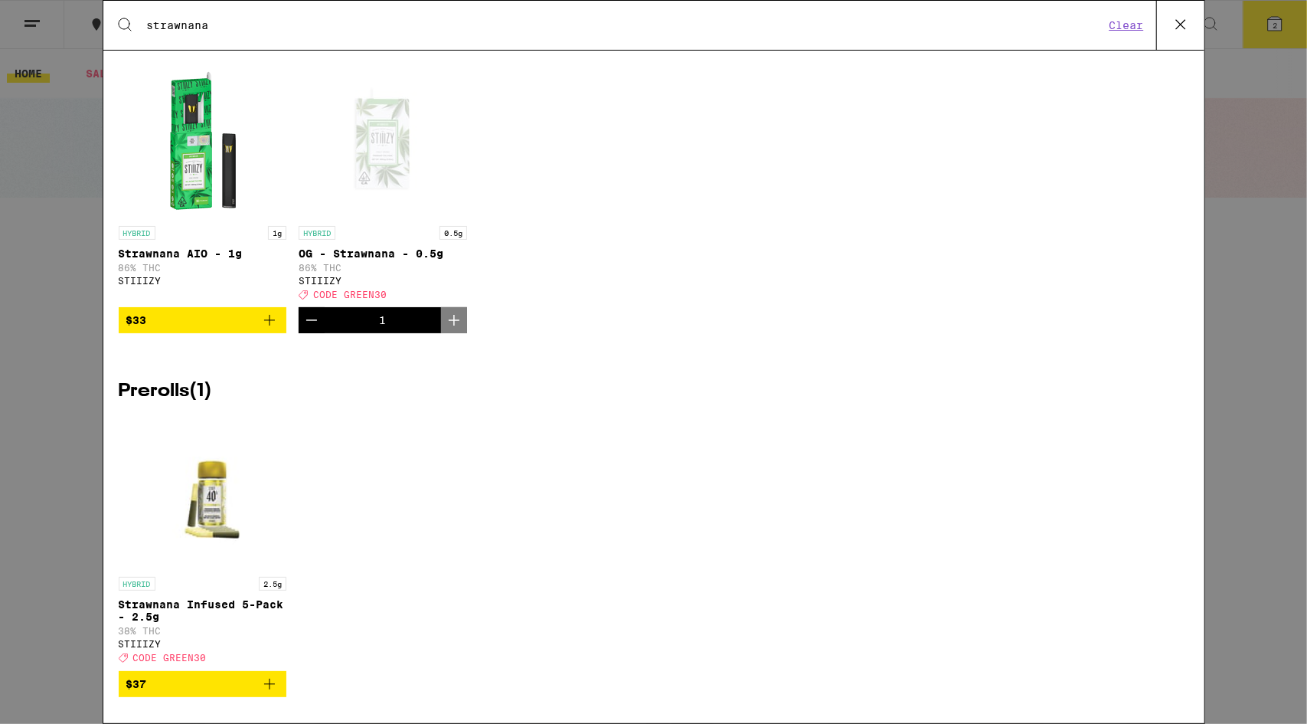
click at [1176, 33] on icon at bounding box center [1180, 24] width 23 height 23
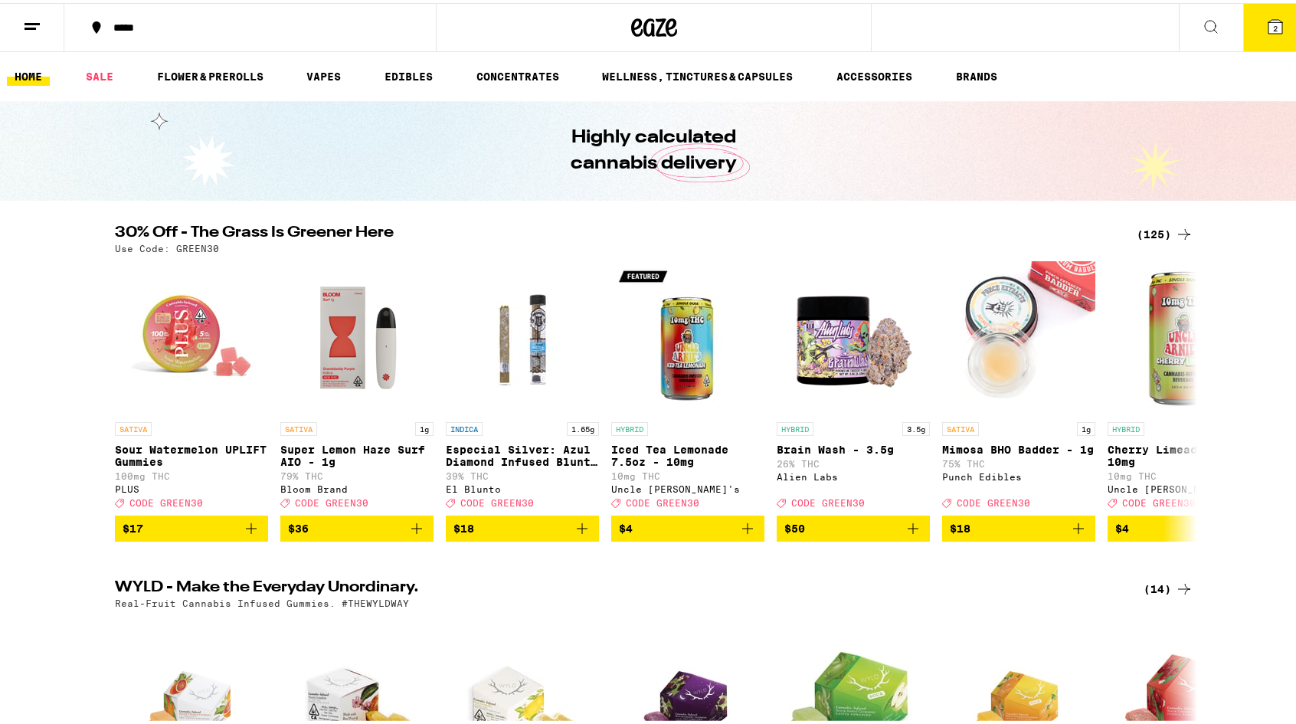
click at [1267, 31] on icon at bounding box center [1275, 24] width 18 height 18
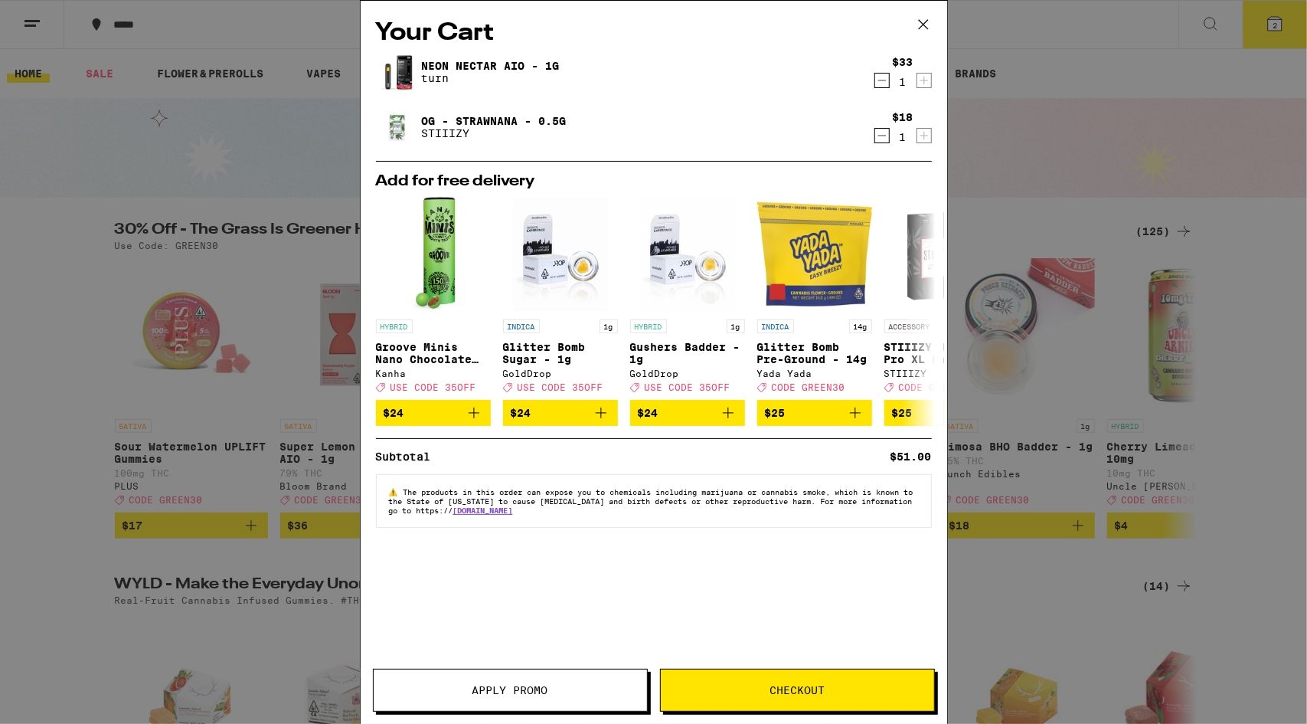
click at [750, 697] on button "Checkout" at bounding box center [797, 689] width 275 height 43
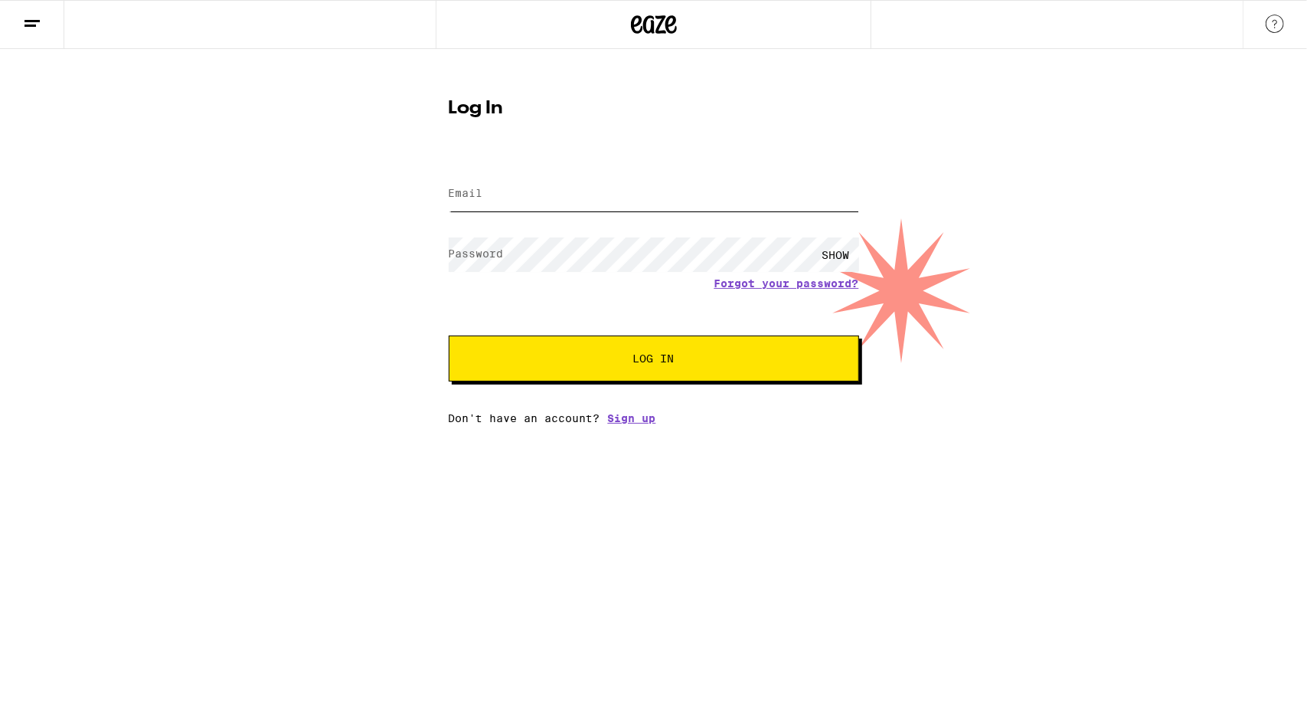
click at [614, 188] on input "Email" at bounding box center [654, 194] width 410 height 34
type input "[PERSON_NAME][EMAIL_ADDRESS][DOMAIN_NAME]"
click at [636, 360] on span "Log In" at bounding box center [653, 358] width 41 height 11
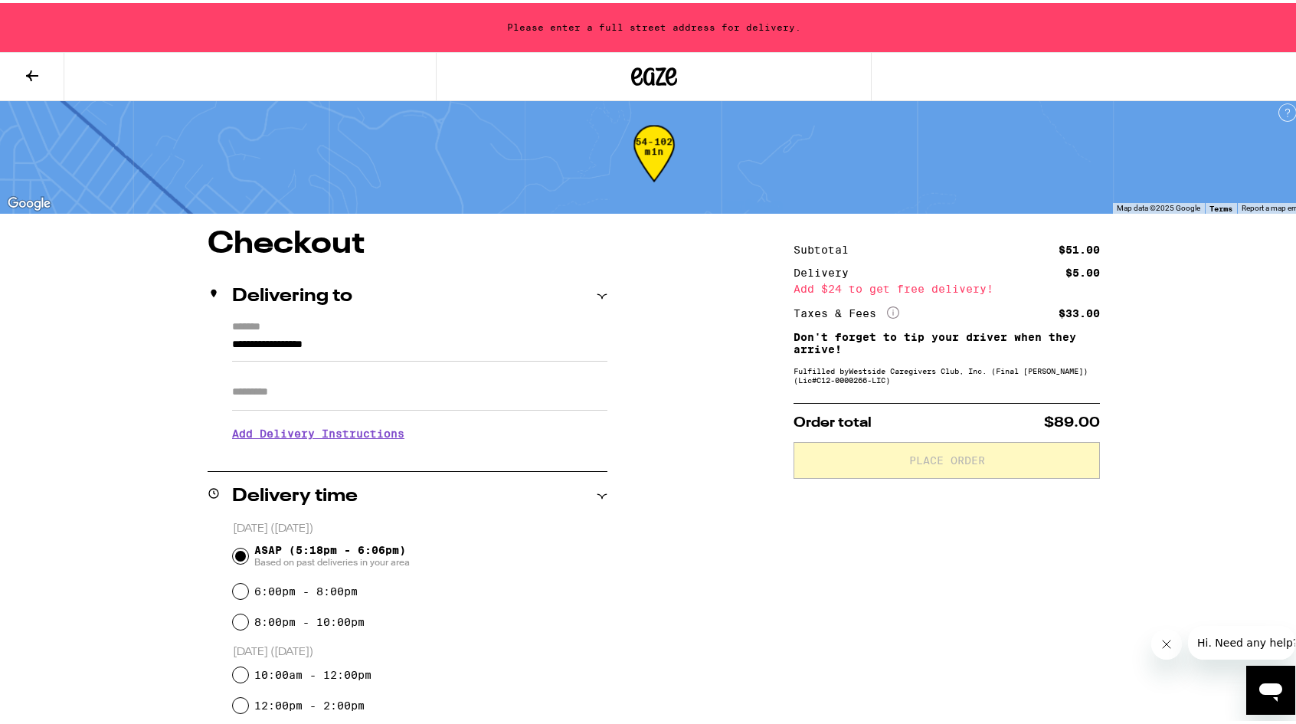
scroll to position [9, 0]
click at [889, 309] on icon "More Info" at bounding box center [893, 308] width 12 height 12
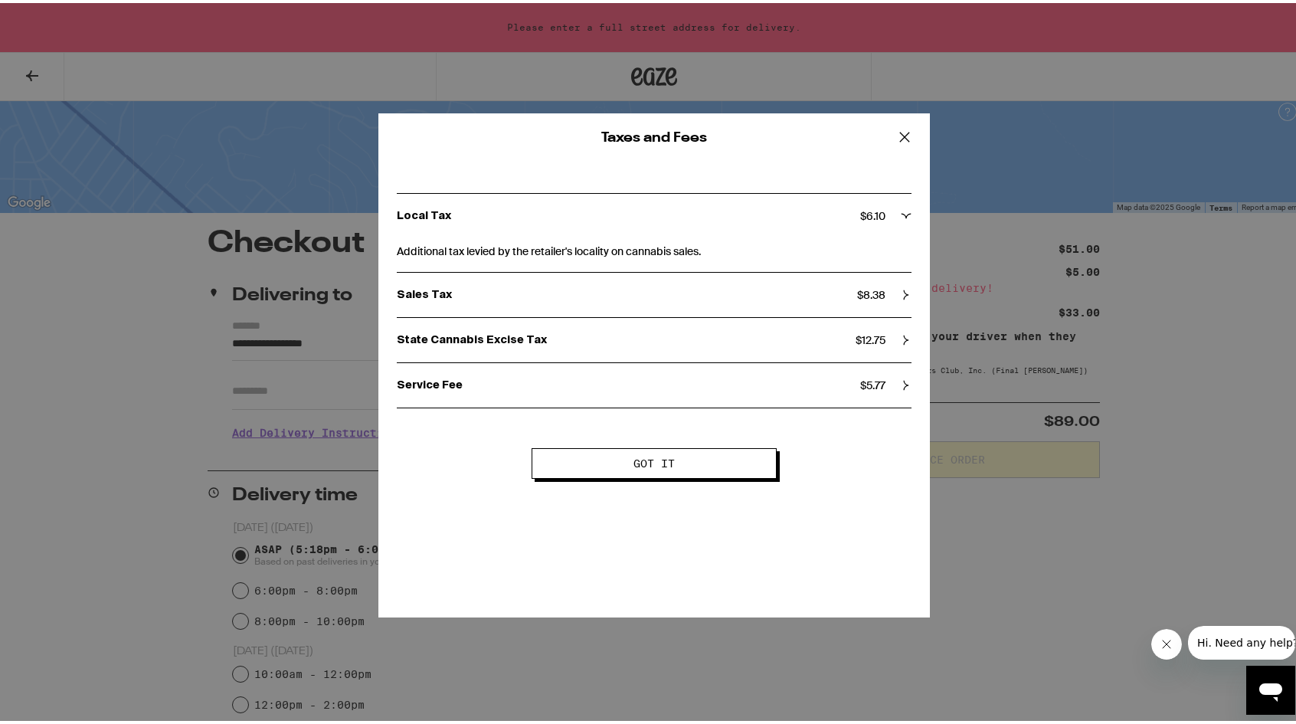
click at [895, 136] on icon at bounding box center [904, 134] width 23 height 23
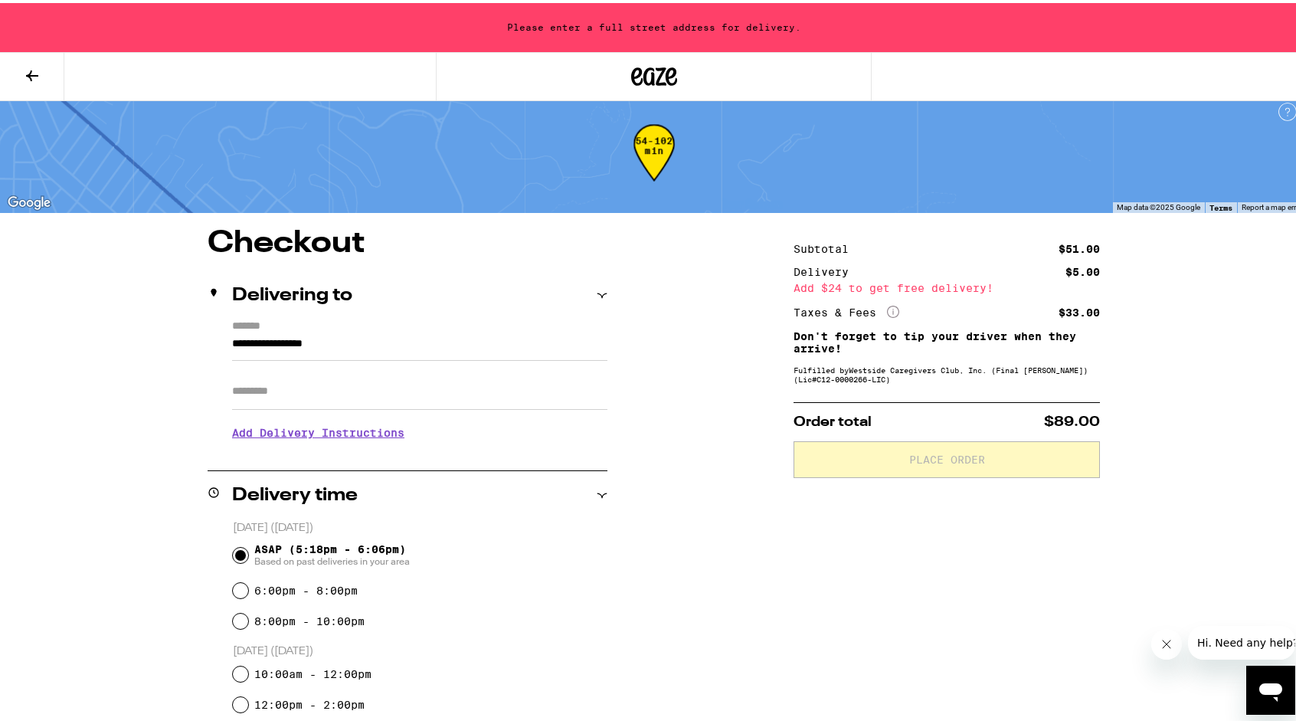
click at [887, 306] on icon "More Info" at bounding box center [893, 308] width 12 height 12
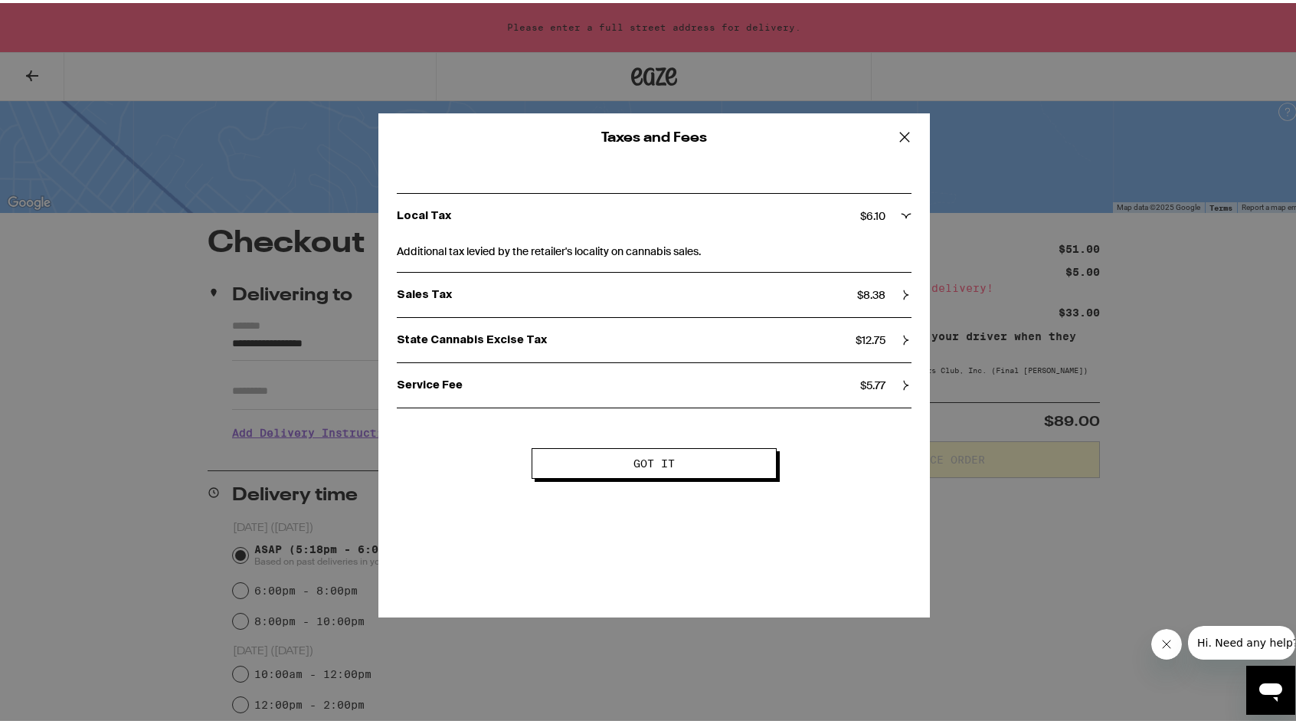
click at [897, 135] on icon at bounding box center [904, 134] width 23 height 23
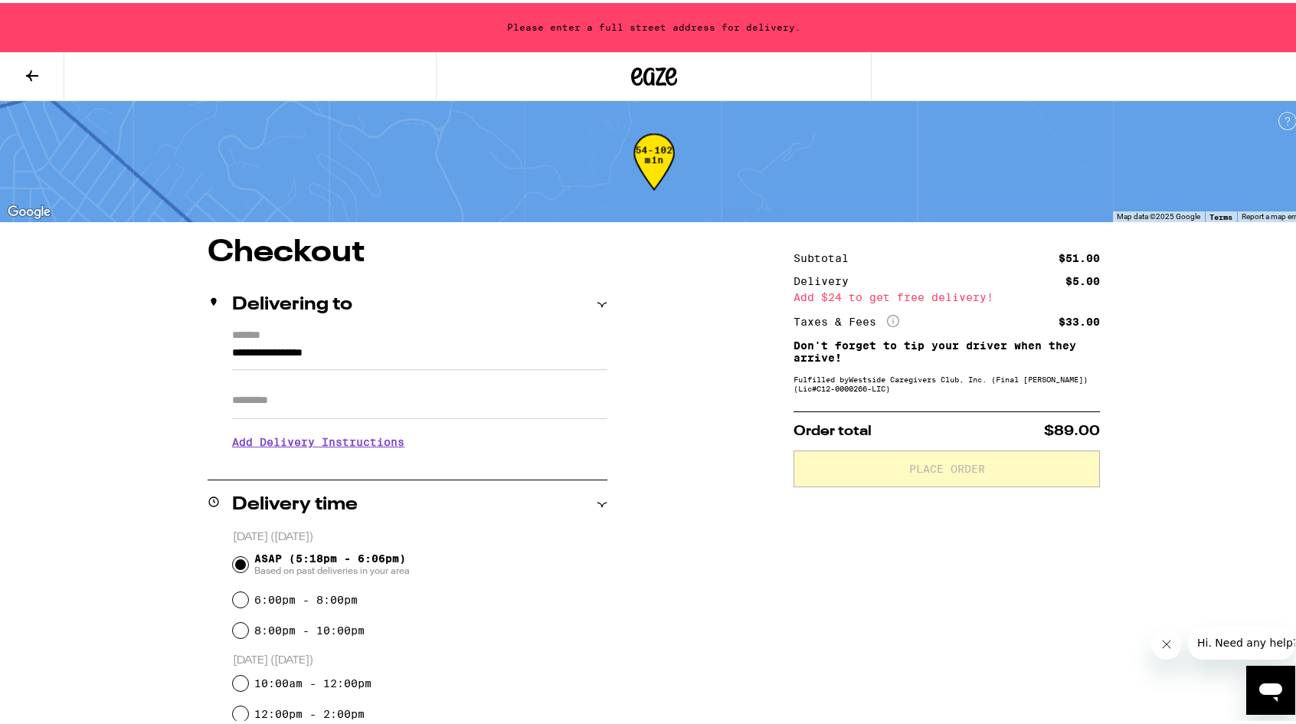
scroll to position [376, 0]
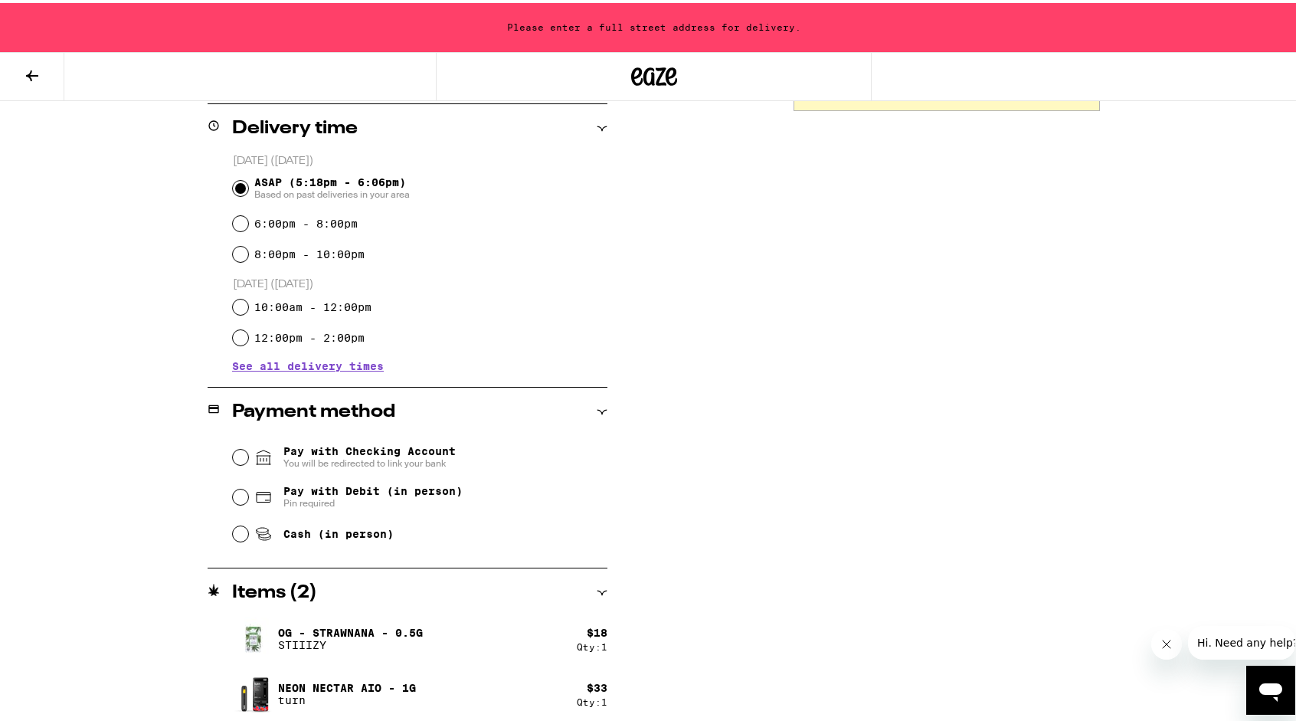
click at [300, 455] on span "Pay with Checking Account You will be redirected to link your bank" at bounding box center [369, 454] width 172 height 25
click at [248, 455] on input "Pay with Checking Account You will be redirected to link your bank" at bounding box center [240, 453] width 15 height 15
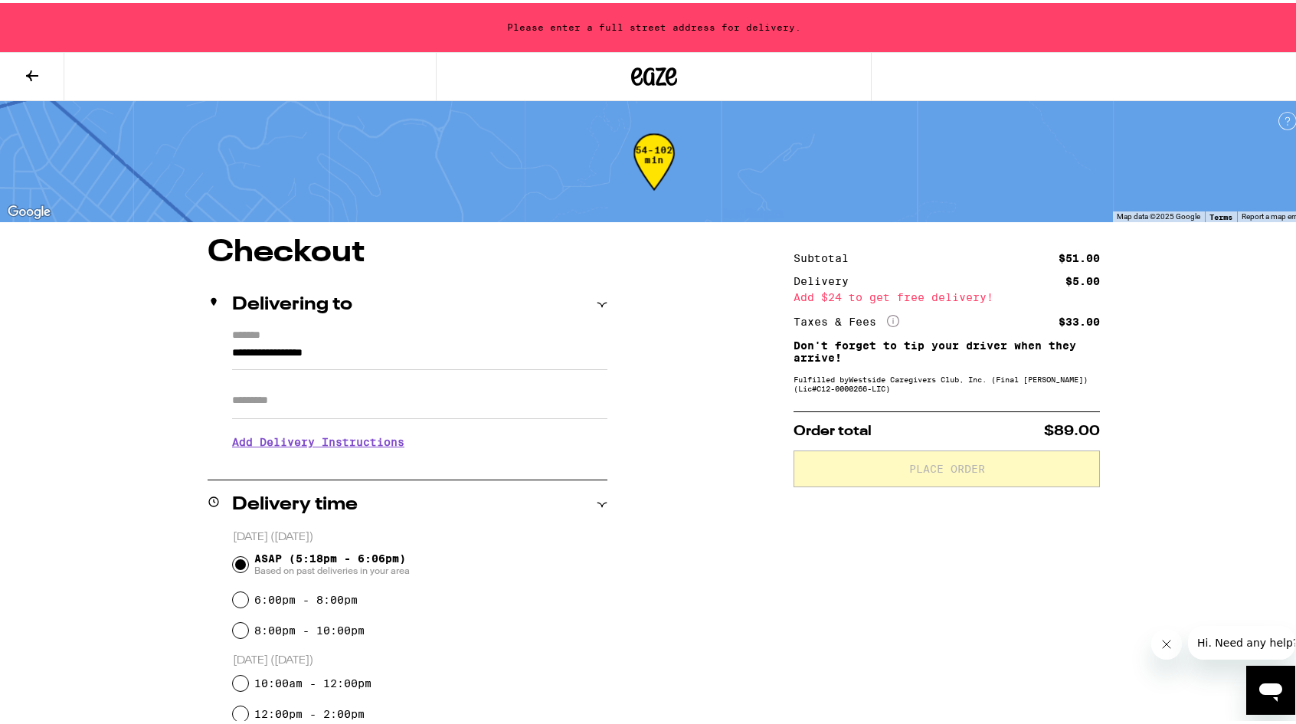
click at [888, 312] on icon "More Info" at bounding box center [893, 318] width 12 height 12
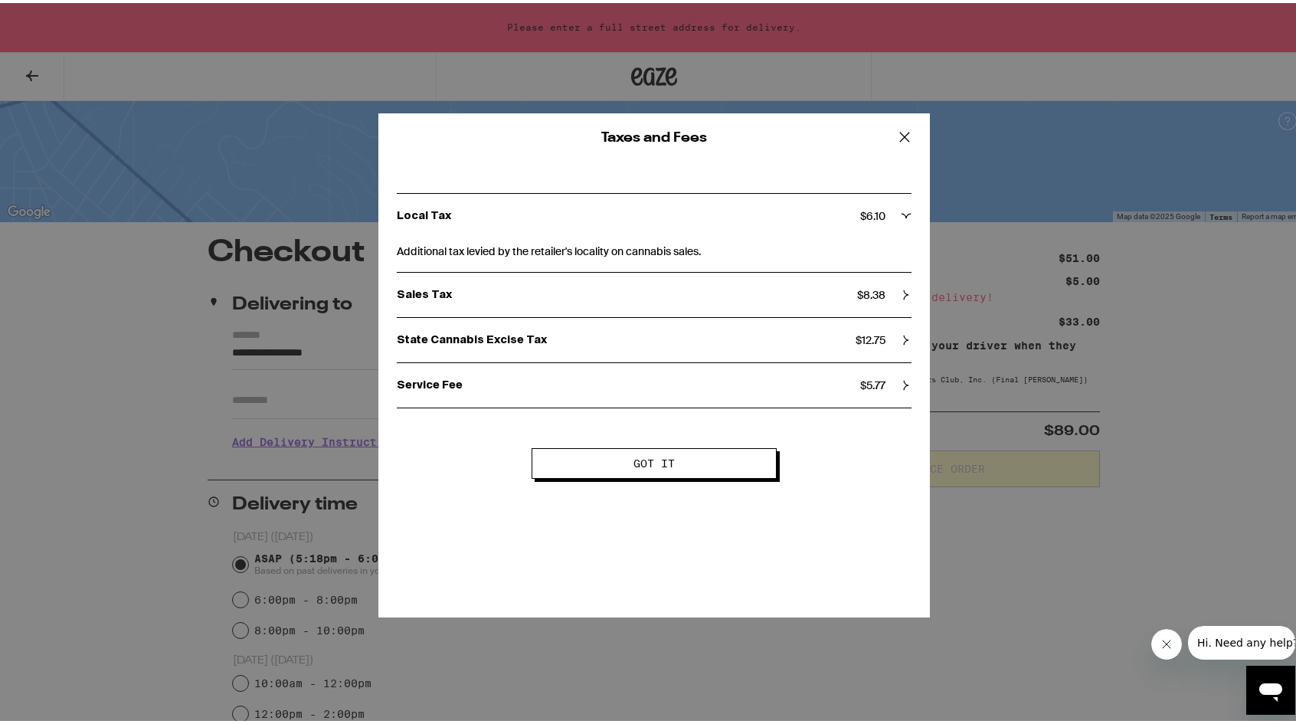
click at [890, 210] on div "Local Tax $ 6.10" at bounding box center [654, 213] width 515 height 14
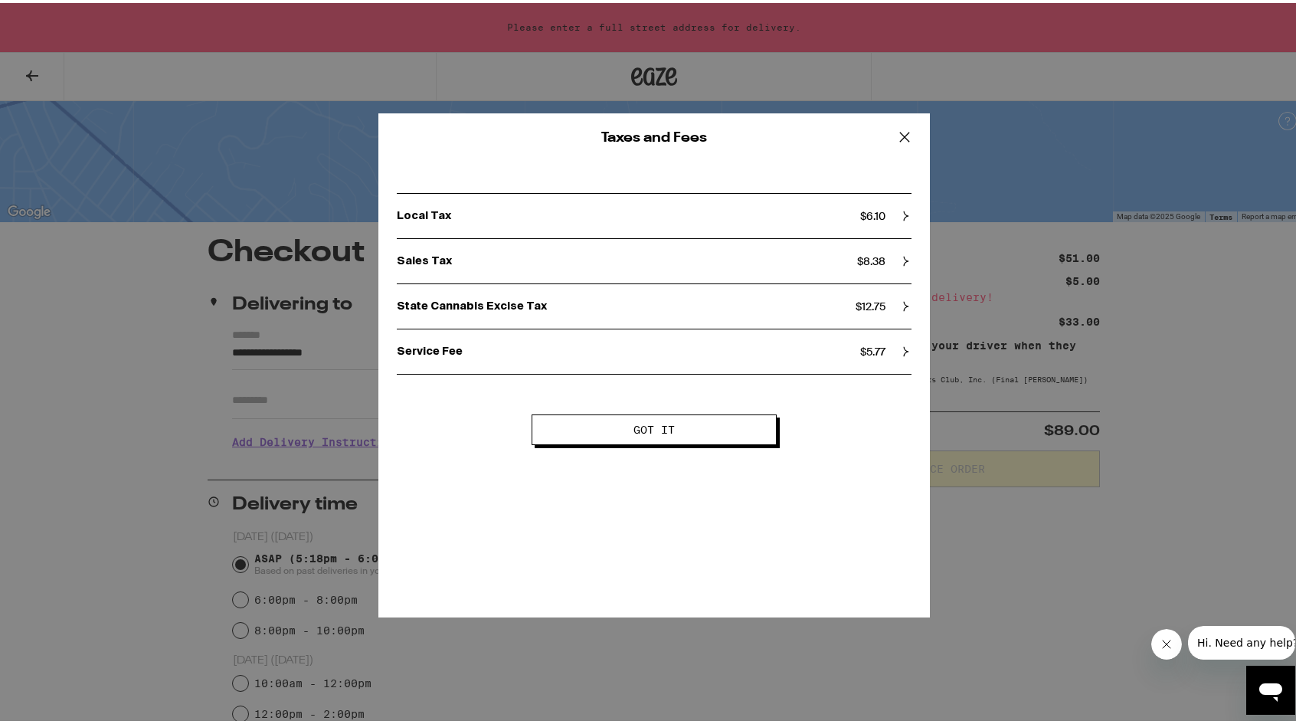
click at [890, 210] on div "Local Tax $ 6.10" at bounding box center [654, 213] width 515 height 14
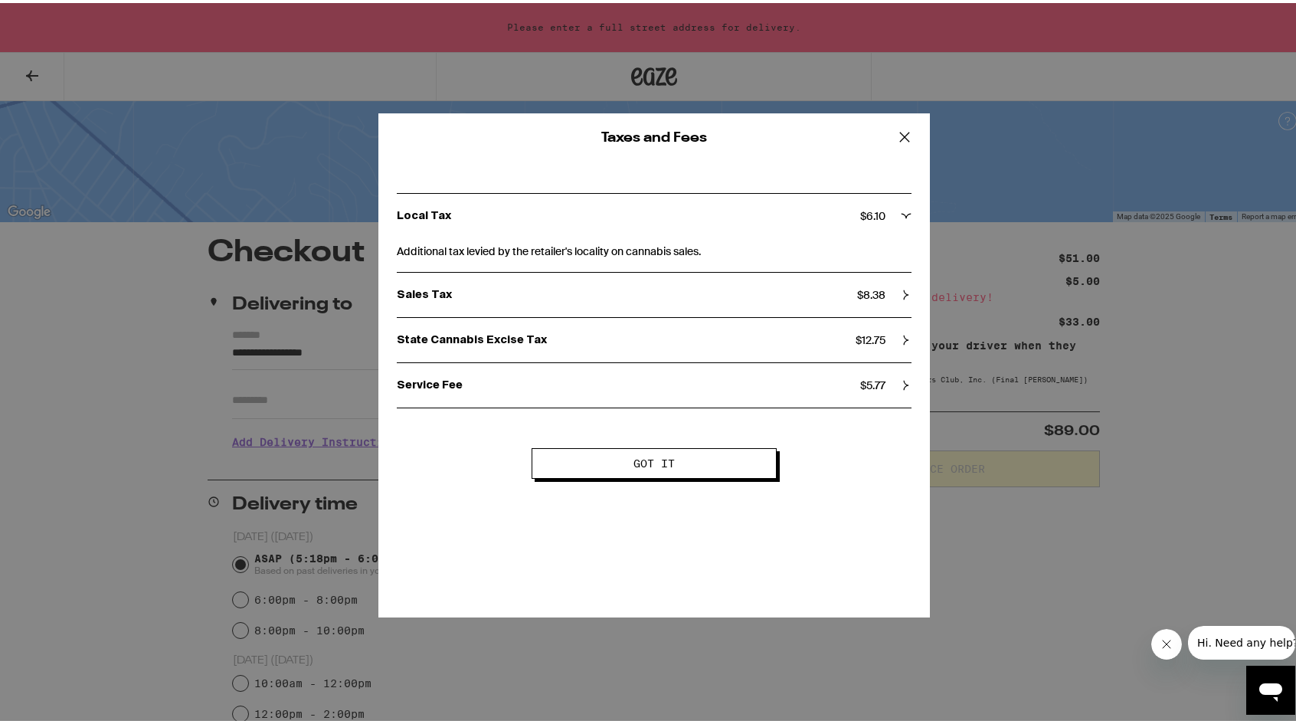
click at [897, 299] on div "Sales Tax $ 8.38" at bounding box center [654, 292] width 515 height 14
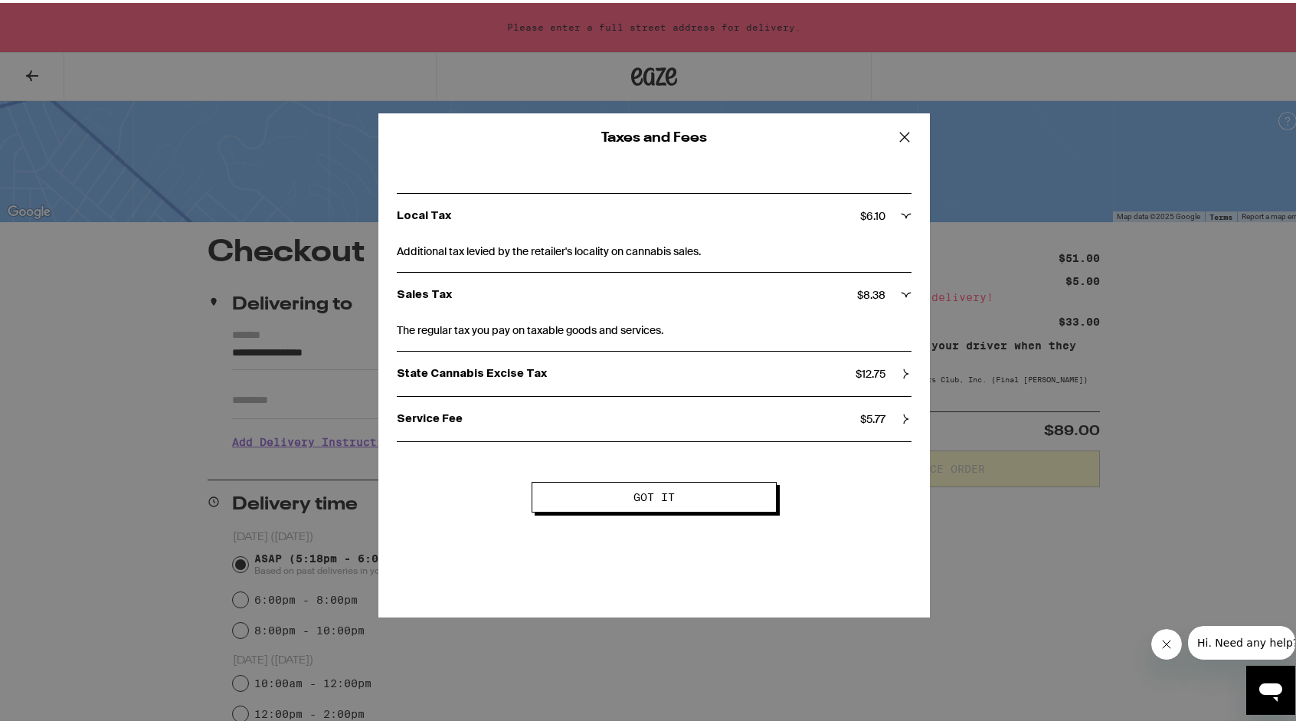
click at [898, 364] on div "State Cannabis Excise Tax $ 12.75" at bounding box center [654, 371] width 515 height 14
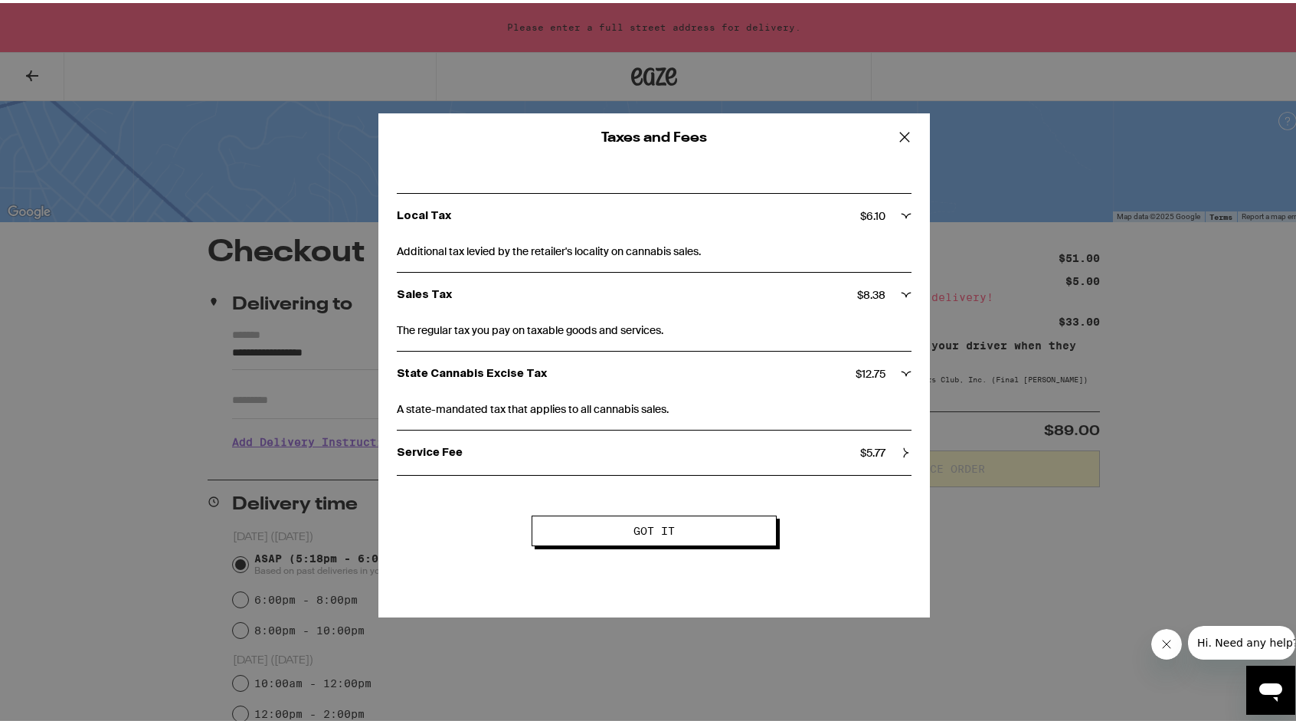
click at [897, 456] on div "Service Fee $ 5.77" at bounding box center [654, 450] width 515 height 14
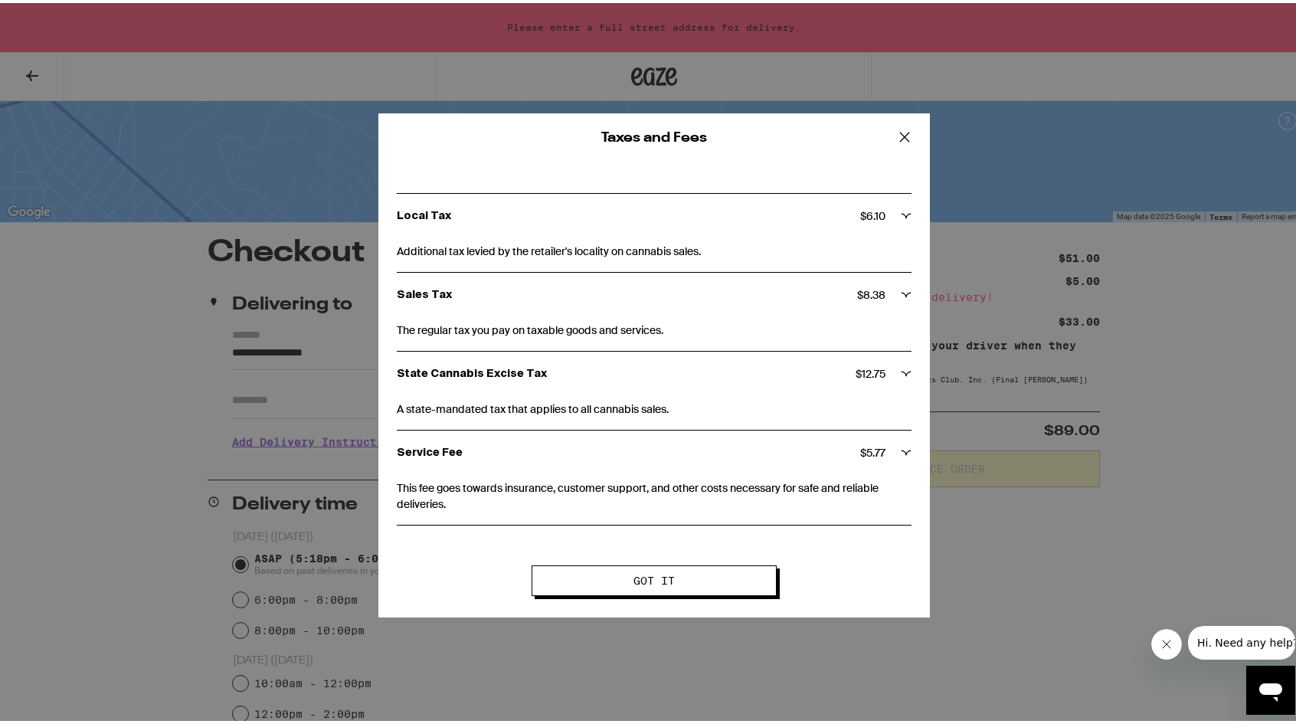
click at [902, 133] on icon at bounding box center [904, 134] width 23 height 23
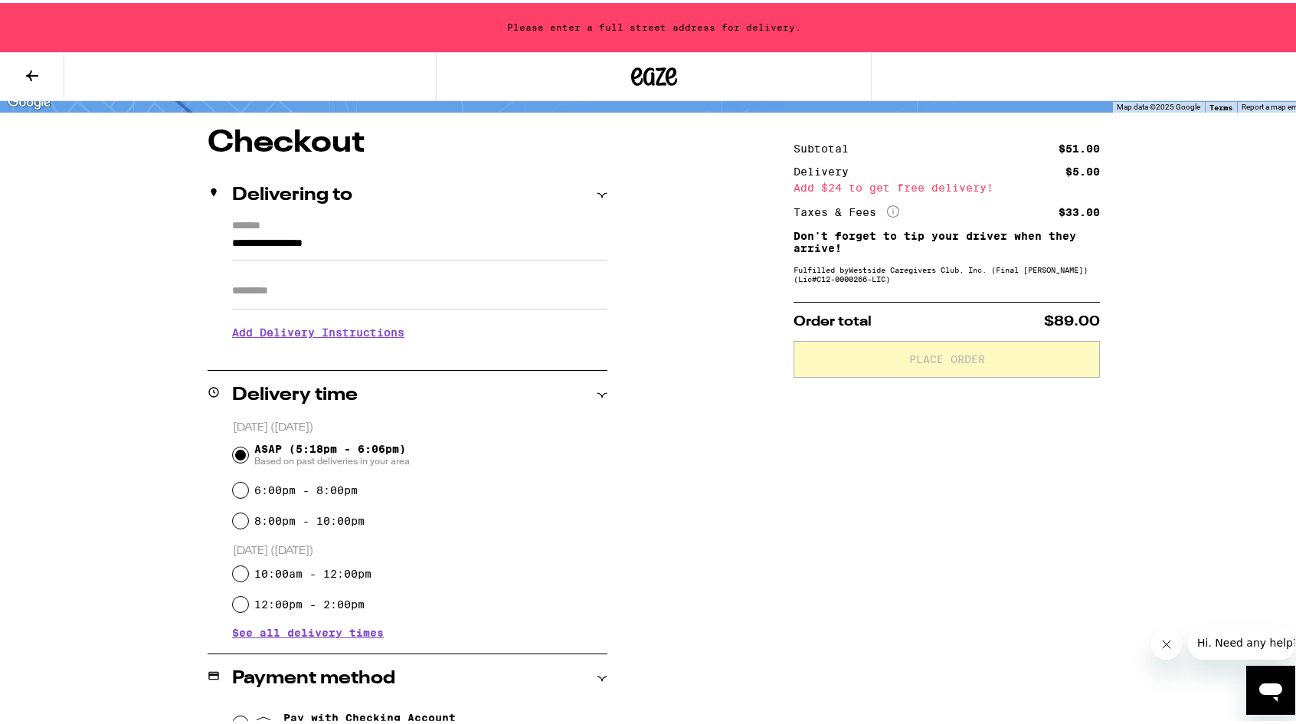
scroll to position [376, 0]
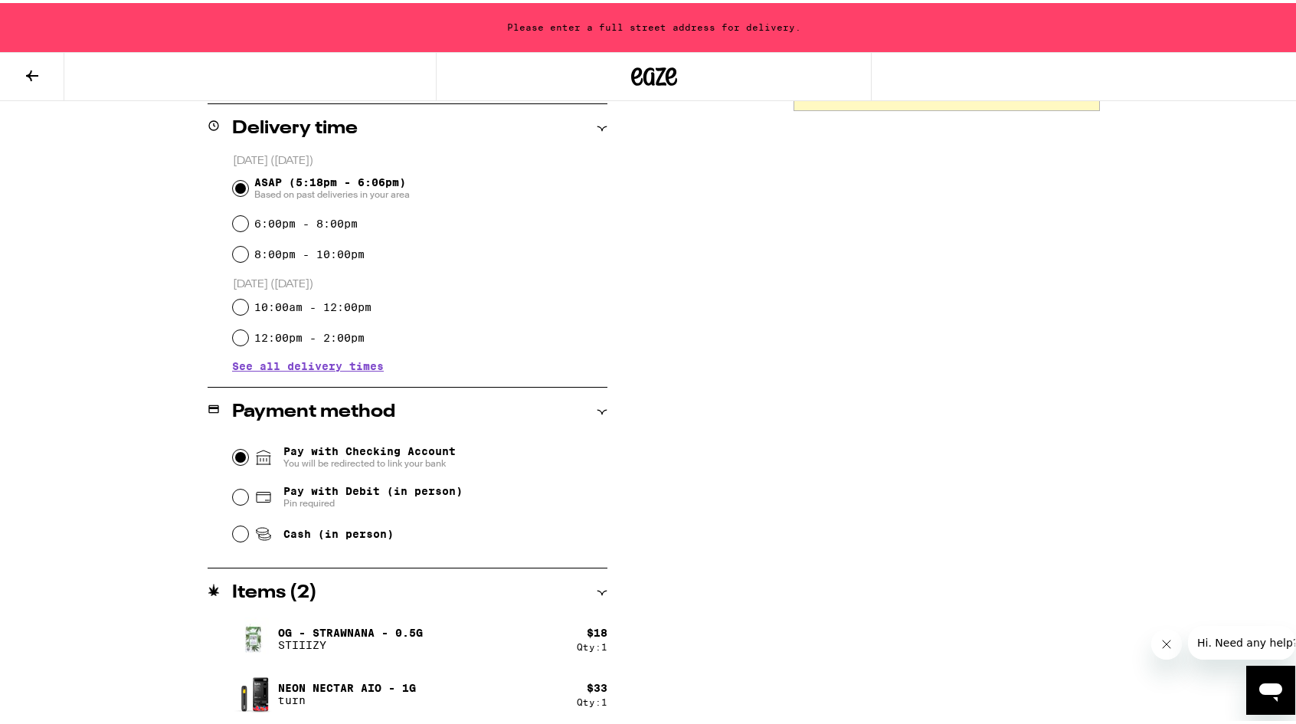
click at [237, 450] on input "Pay with Checking Account You will be redirected to link your bank" at bounding box center [240, 453] width 15 height 15
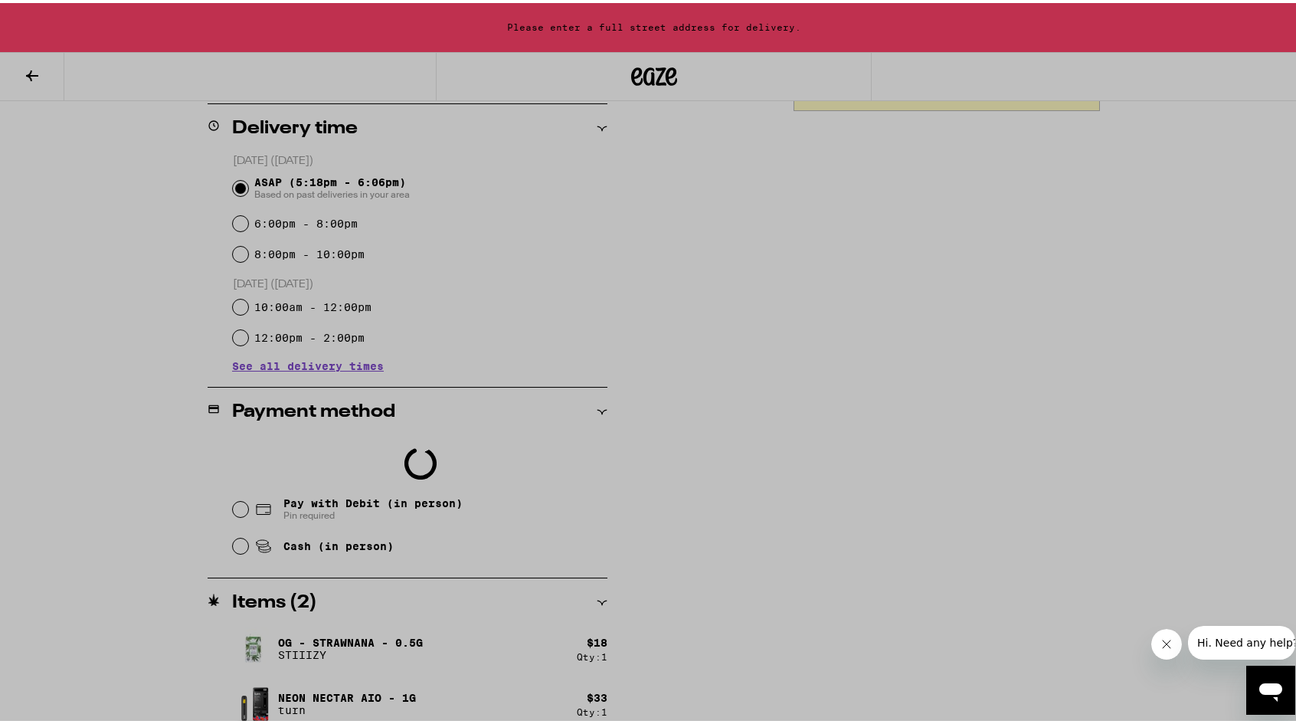
scroll to position [0, 0]
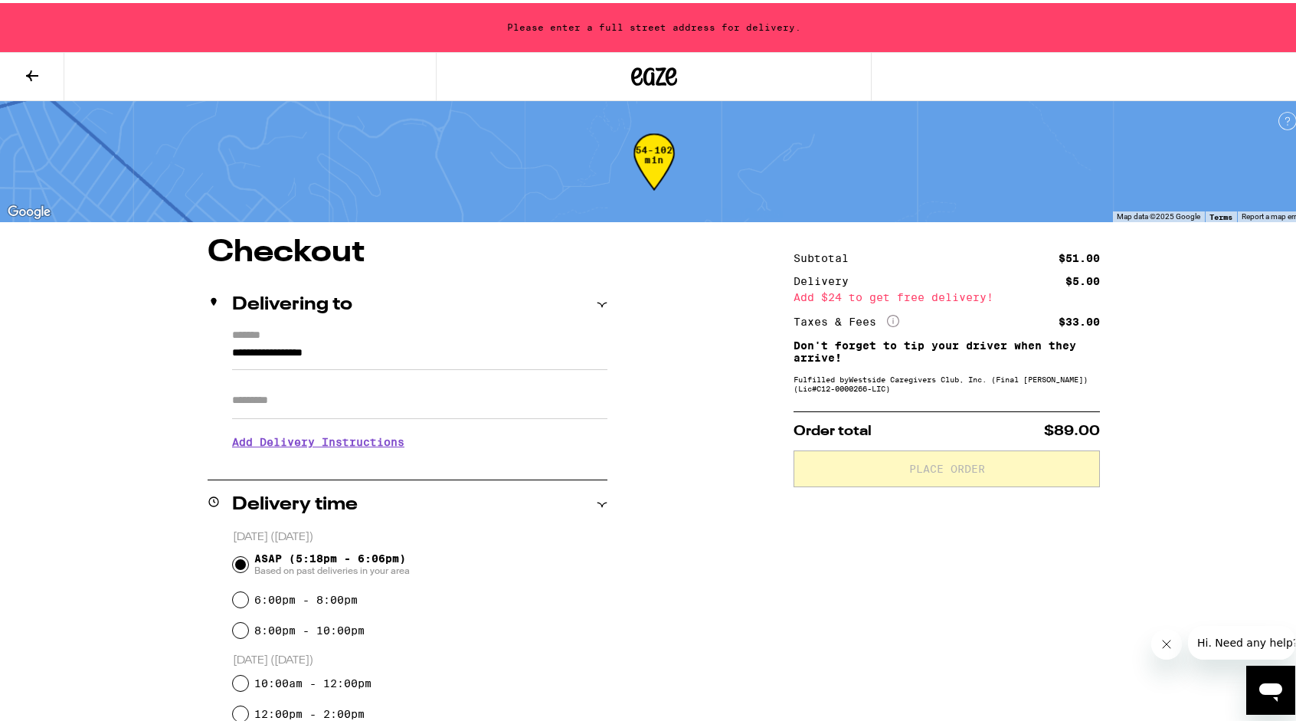
click at [245, 347] on input "**********" at bounding box center [419, 354] width 375 height 26
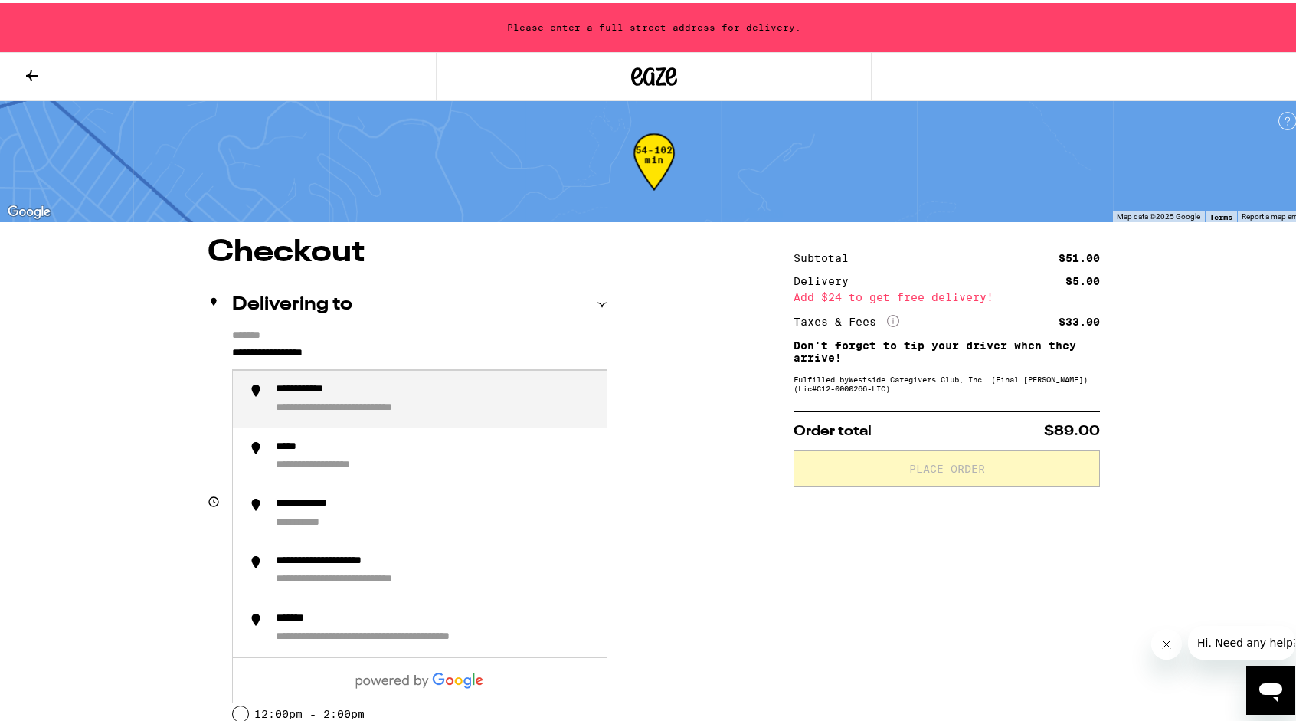
click at [245, 347] on input "**********" at bounding box center [419, 354] width 375 height 26
click at [322, 391] on div "**********" at bounding box center [352, 387] width 152 height 15
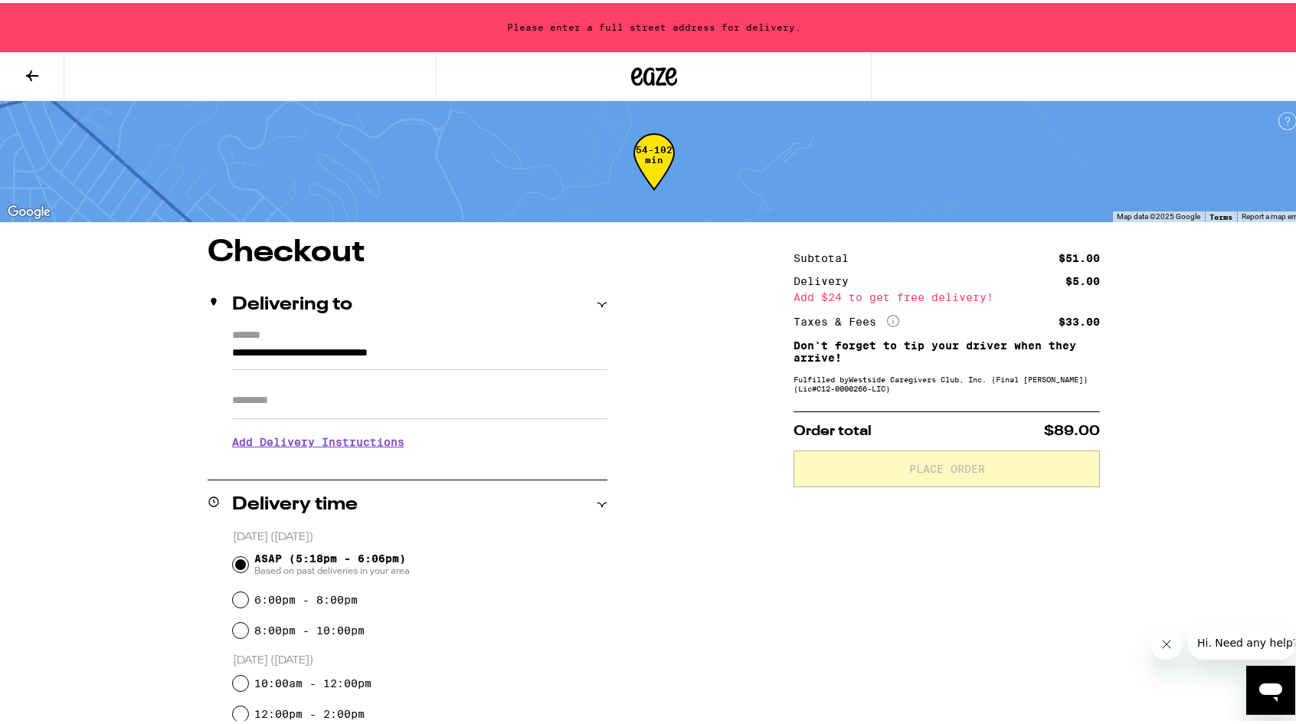
type input "**********"
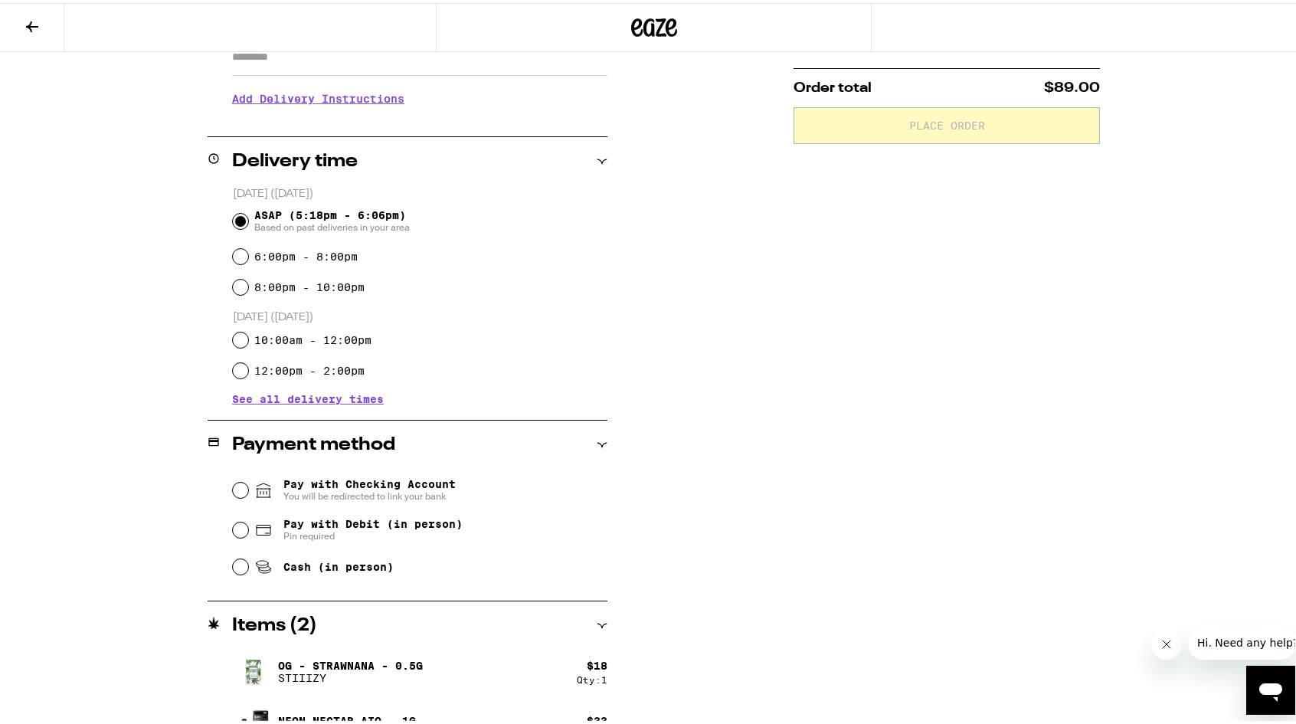
scroll to position [327, 0]
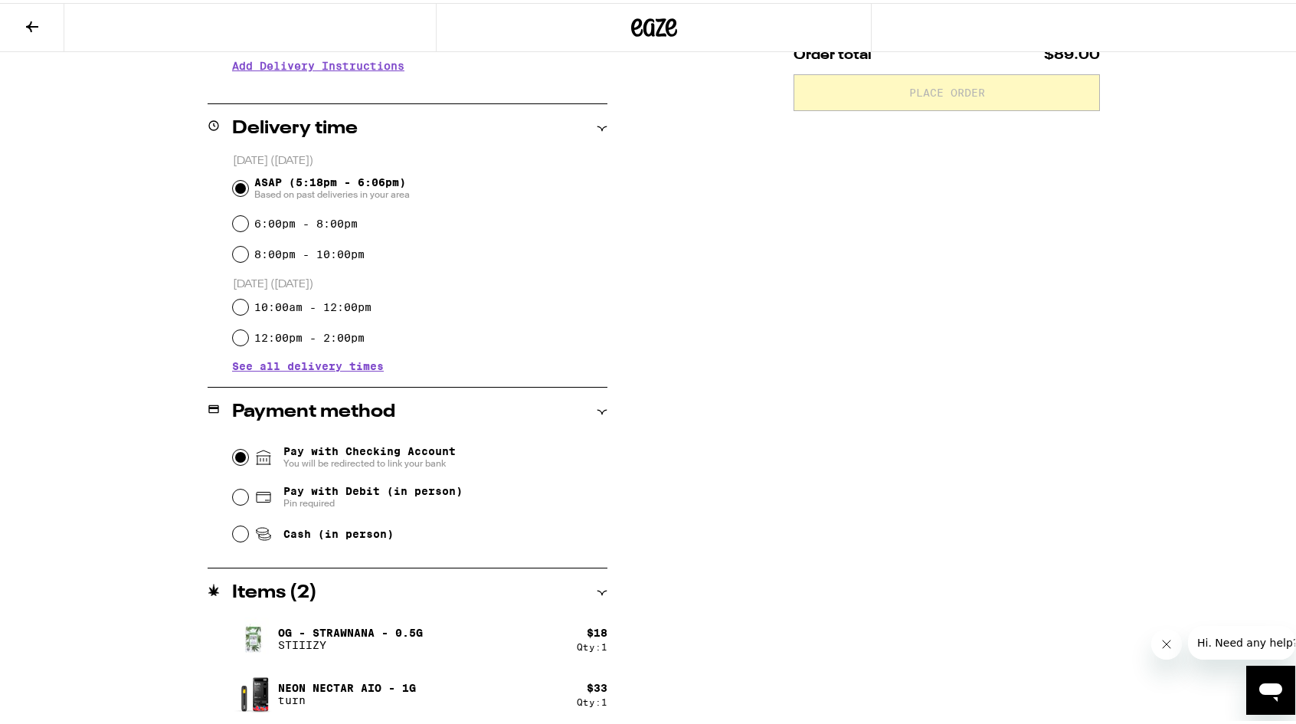
click at [233, 454] on input "Pay with Checking Account You will be redirected to link your bank" at bounding box center [240, 453] width 15 height 15
click at [237, 253] on input "8:00pm - 10:00pm" at bounding box center [240, 250] width 15 height 15
radio input "true"
click at [236, 453] on input "Pay with Checking Account You will be redirected to link your bank" at bounding box center [240, 453] width 15 height 15
click at [233, 183] on input "ASAP (5:18pm - 6:06pm) Based on past deliveries in your area" at bounding box center [240, 185] width 15 height 15
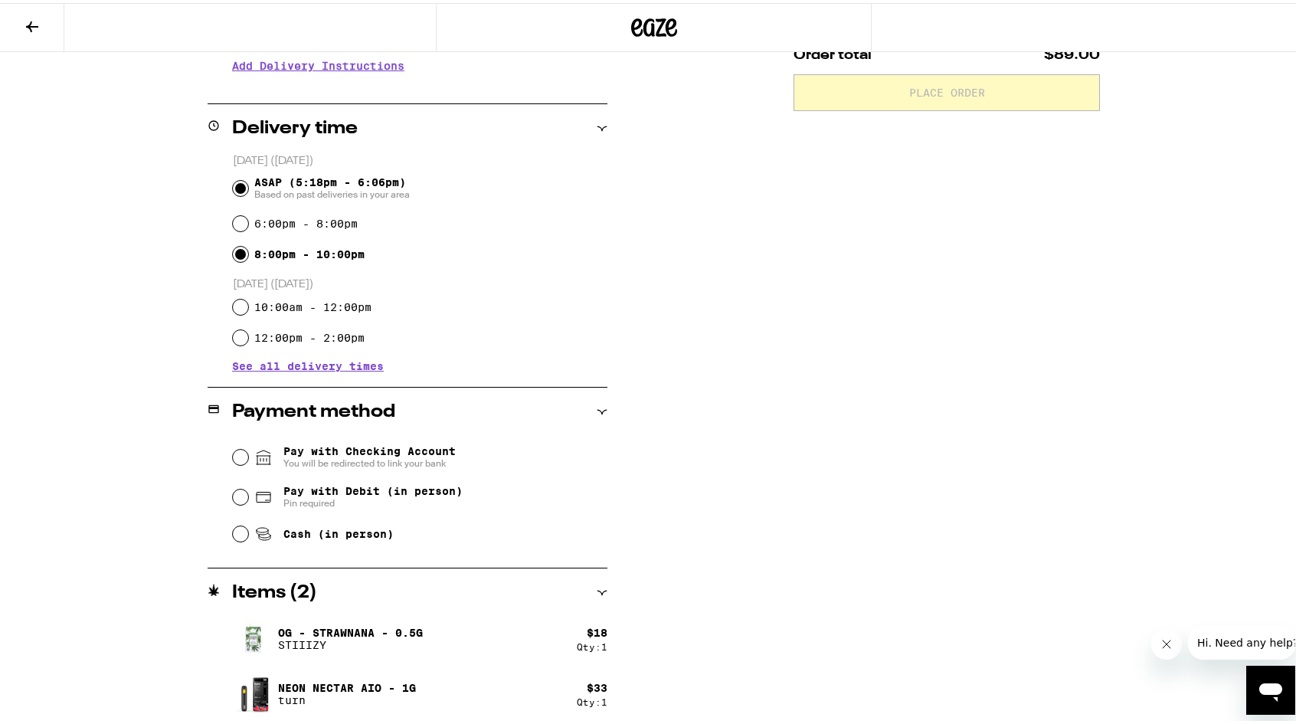
radio input "true"
click at [233, 456] on input "Pay with Checking Account You will be redirected to link your bank" at bounding box center [240, 453] width 15 height 15
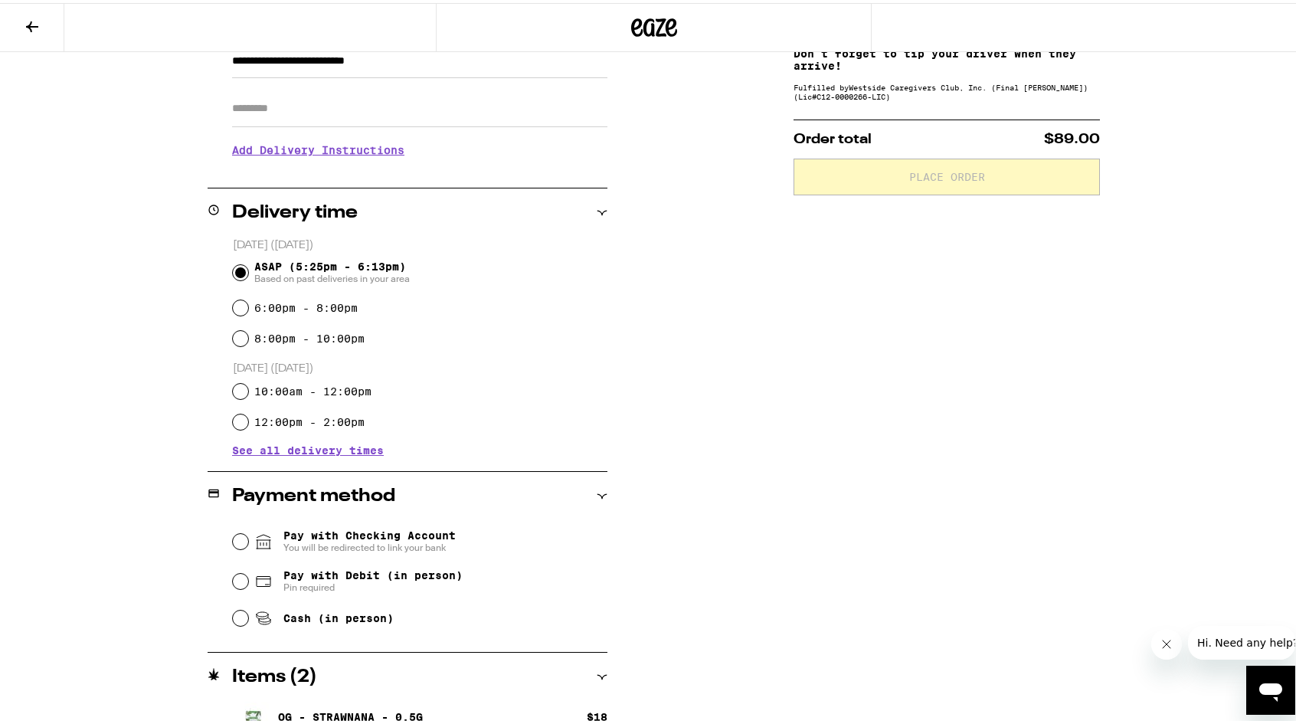
scroll to position [327, 0]
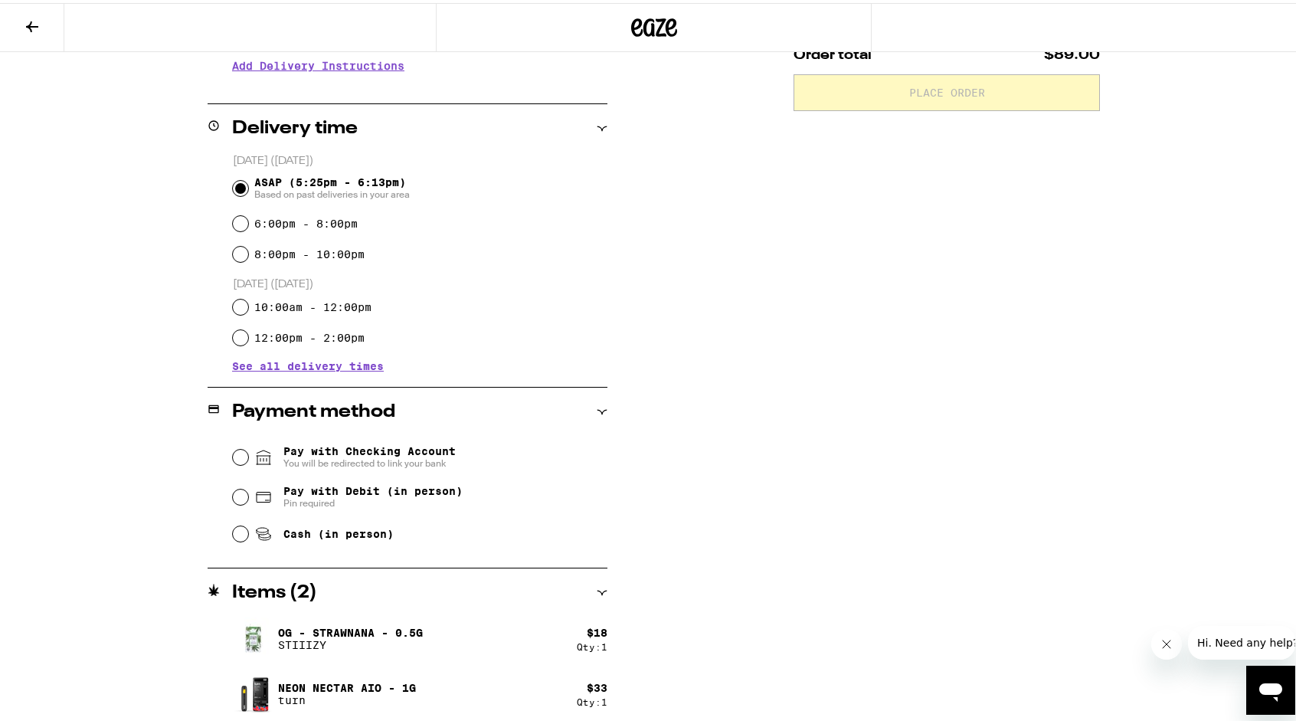
click at [341, 445] on span "Pay with Checking Account You will be redirected to link your bank" at bounding box center [369, 454] width 172 height 25
click at [248, 446] on input "Pay with Checking Account You will be redirected to link your bank" at bounding box center [240, 453] width 15 height 15
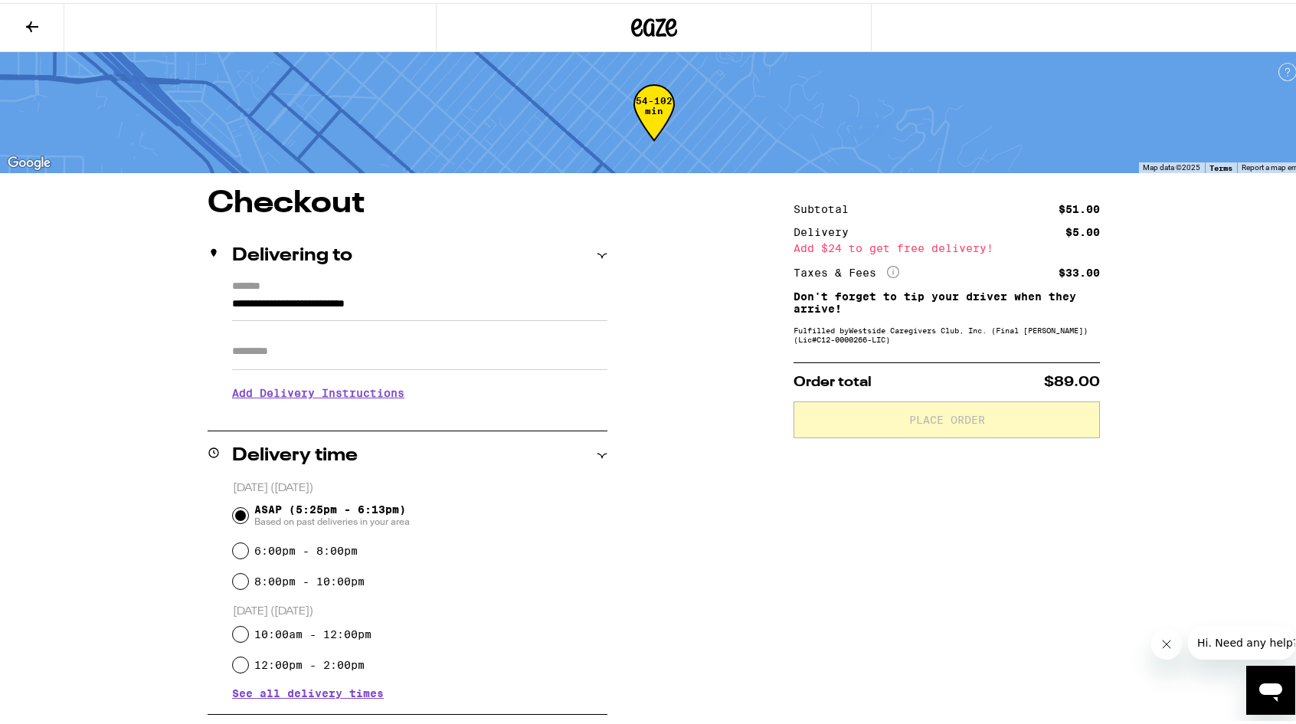
click at [381, 384] on h3 "Add Delivery Instructions" at bounding box center [419, 389] width 375 height 35
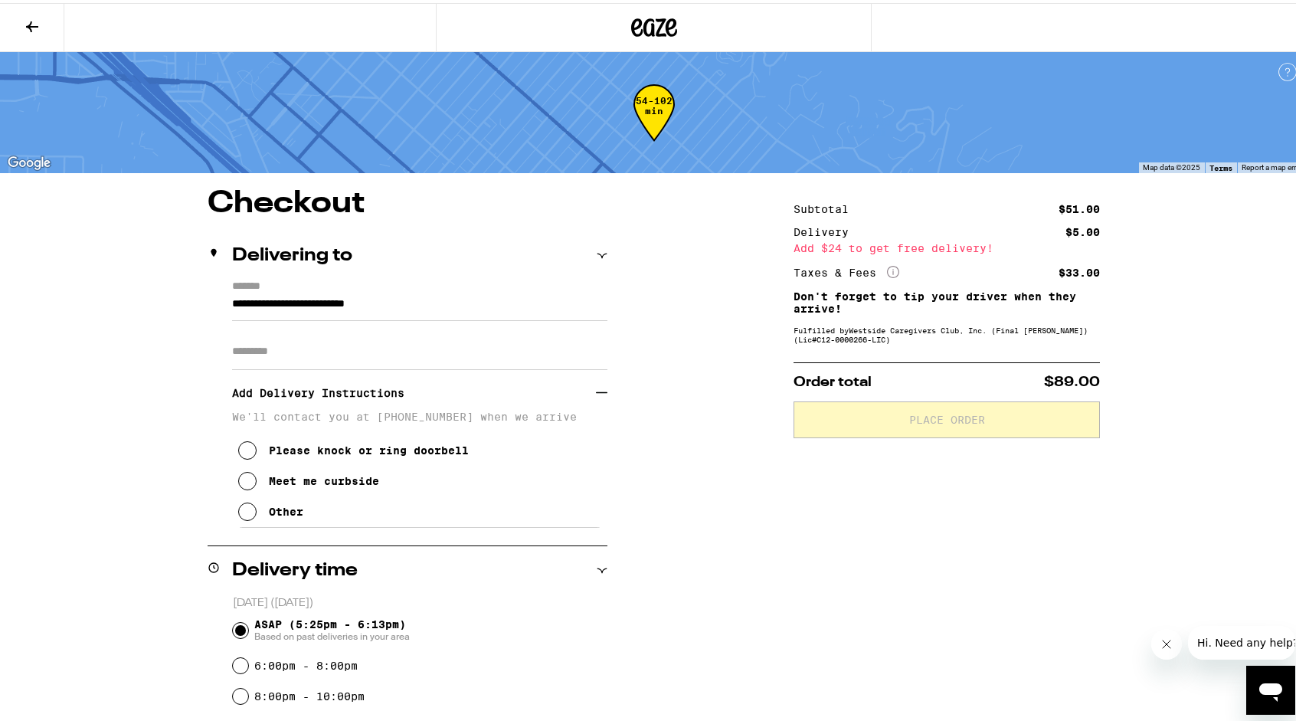
click at [241, 486] on icon at bounding box center [247, 478] width 18 height 18
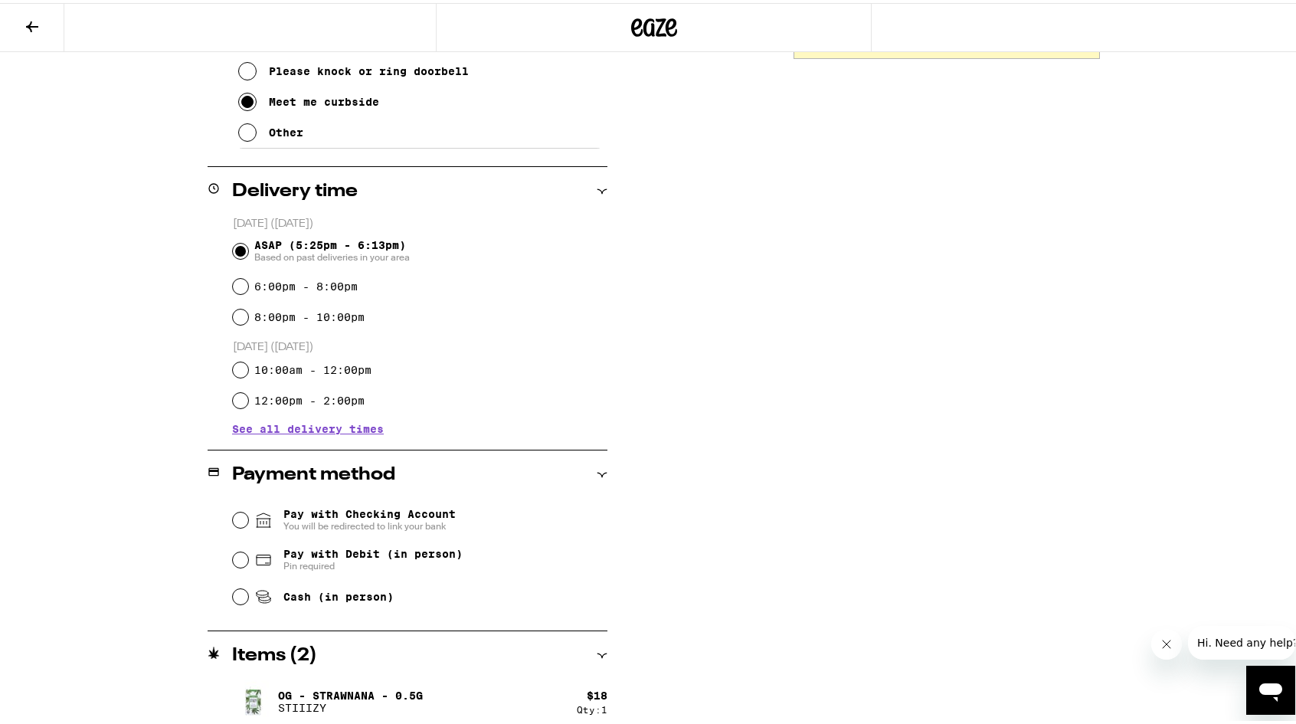
scroll to position [442, 0]
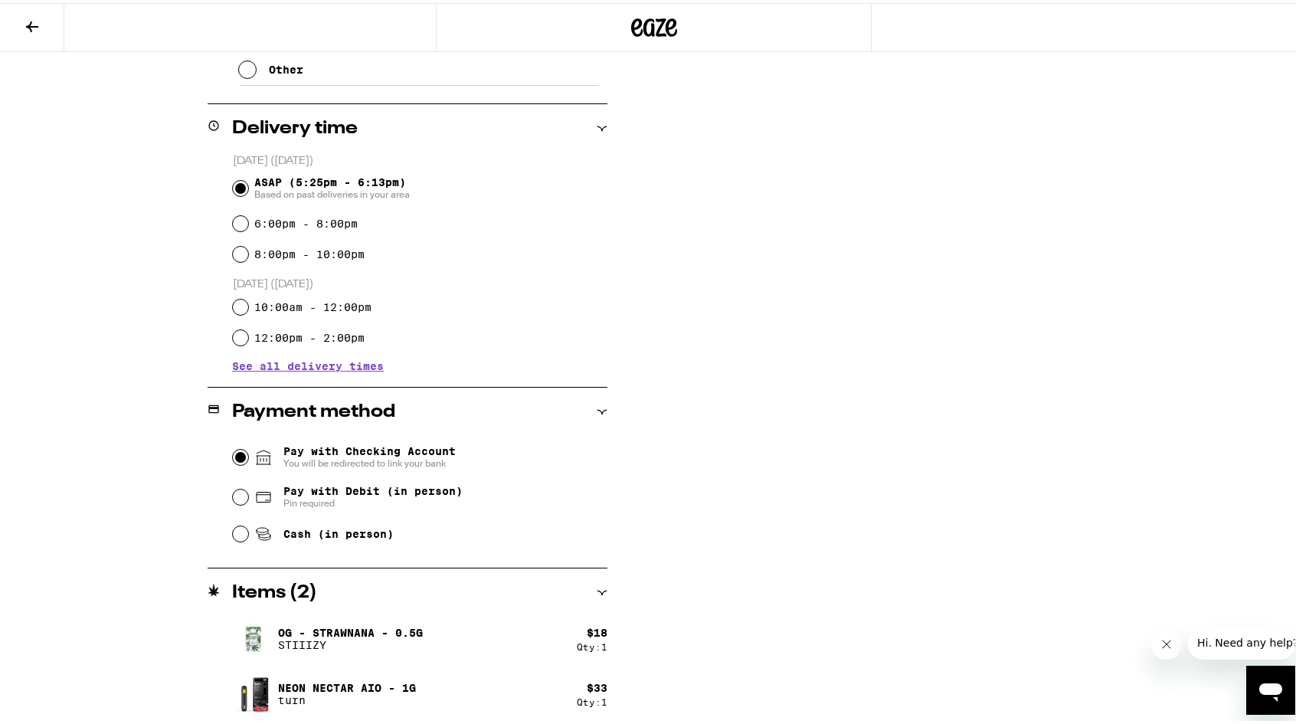
click at [234, 459] on input "Pay with Checking Account You will be redirected to link your bank" at bounding box center [240, 453] width 15 height 15
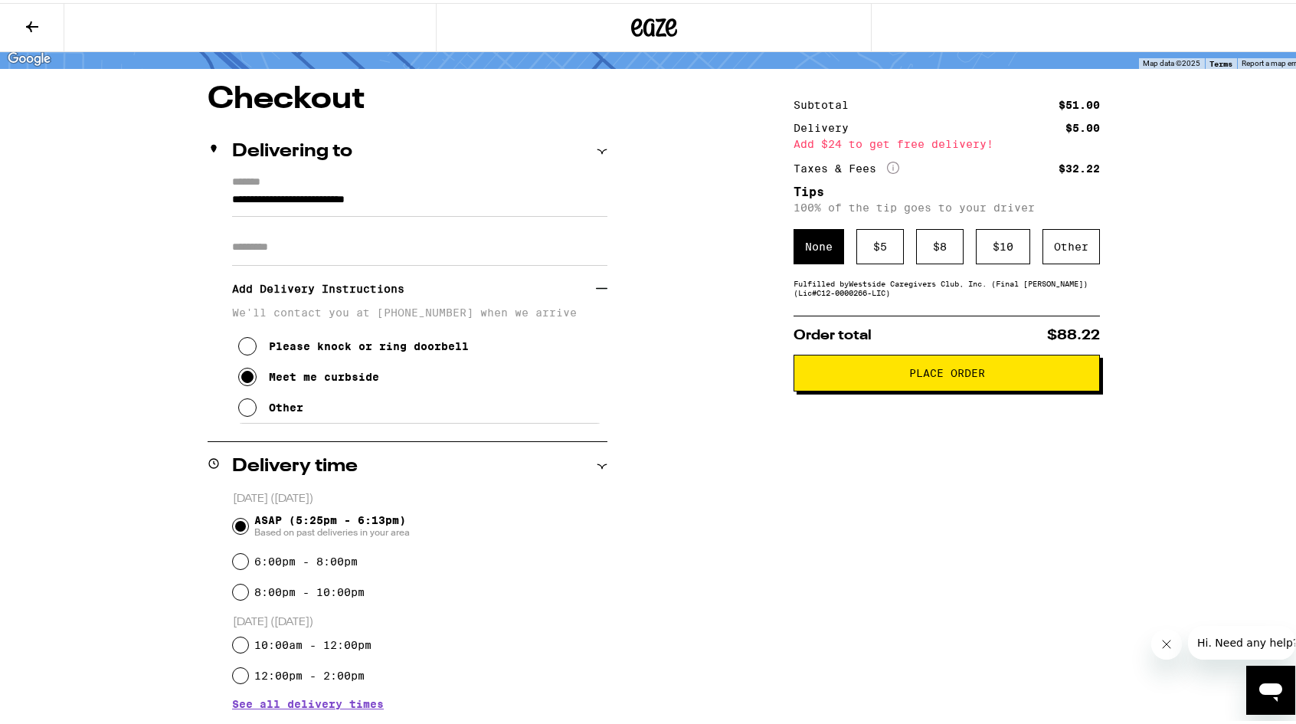
scroll to position [105, 0]
click at [943, 387] on button "Place Order" at bounding box center [946, 369] width 306 height 37
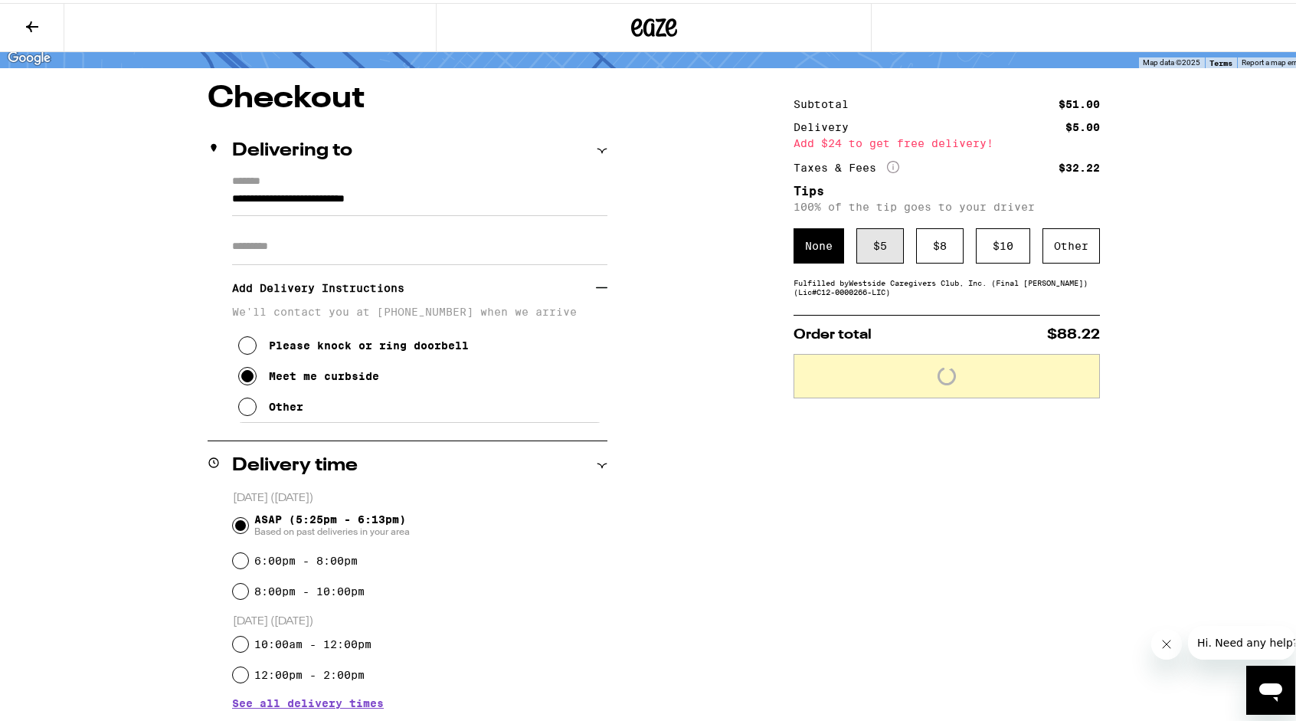
click at [879, 246] on div "$ 5" at bounding box center [879, 242] width 47 height 35
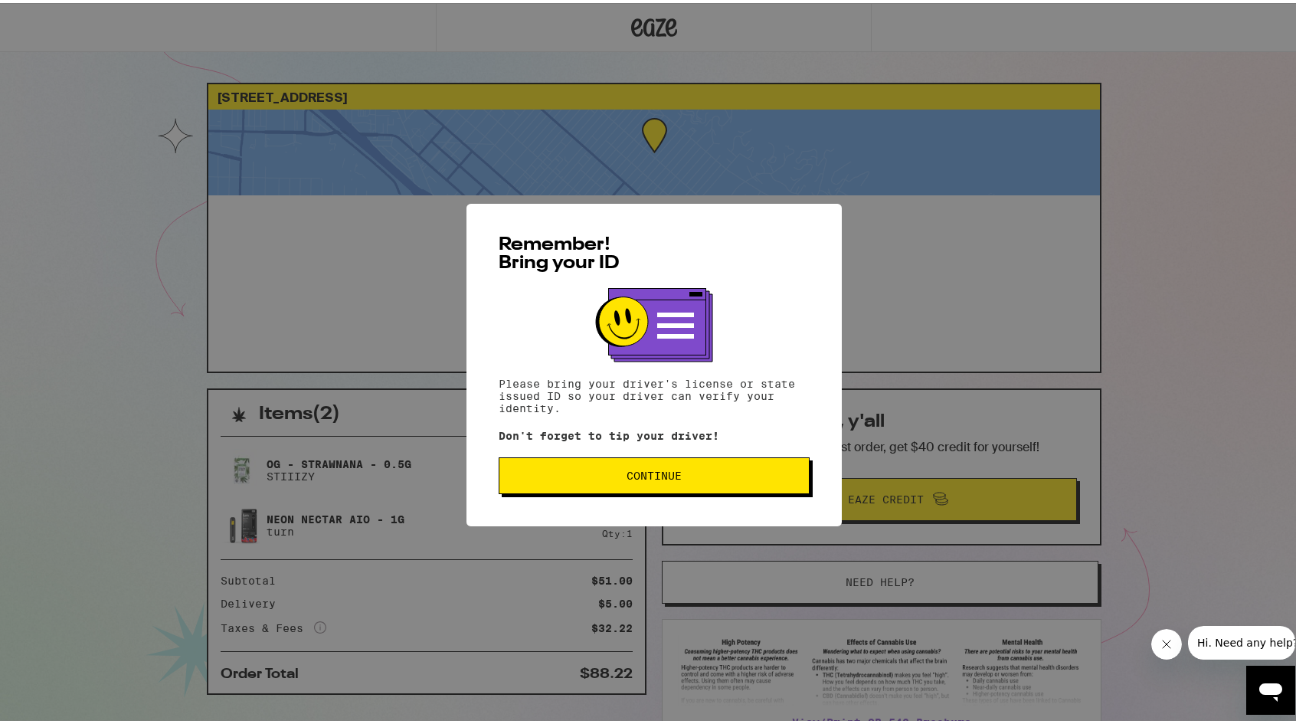
click at [633, 478] on span "Continue" at bounding box center [653, 472] width 55 height 11
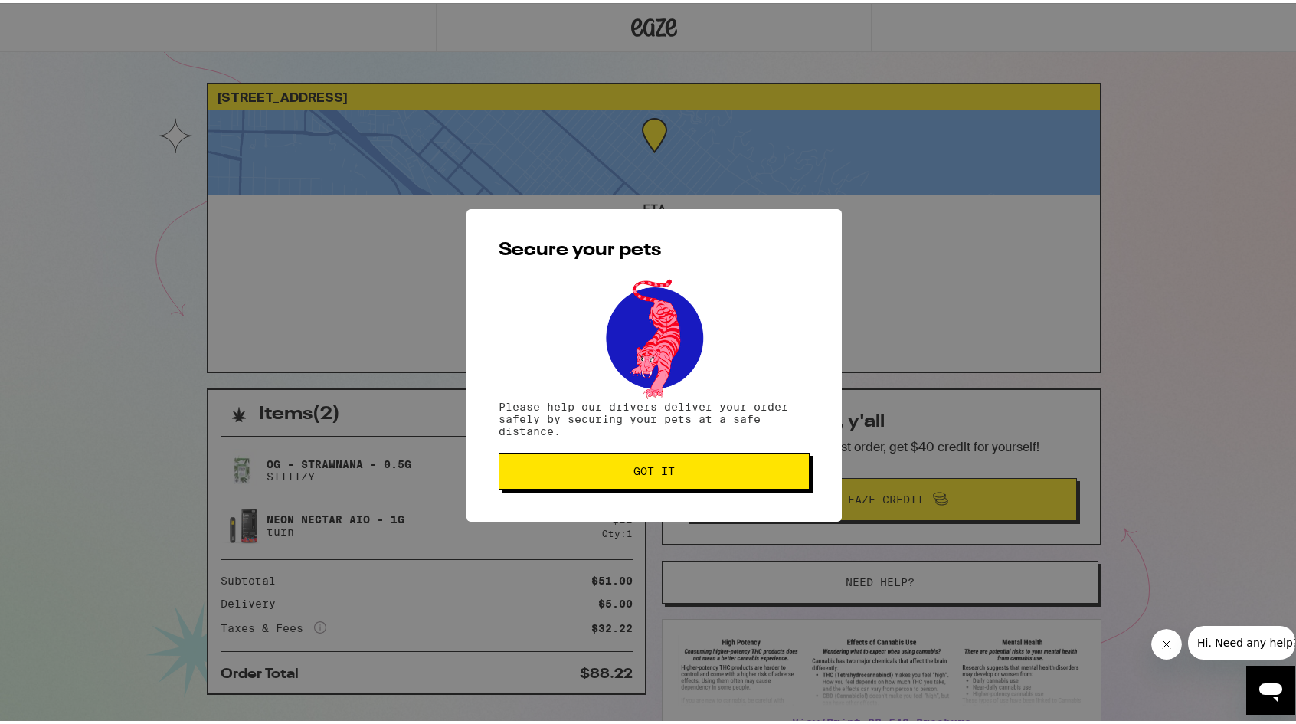
click at [633, 482] on button "Got it" at bounding box center [653, 467] width 311 height 37
